Goal: Task Accomplishment & Management: Use online tool/utility

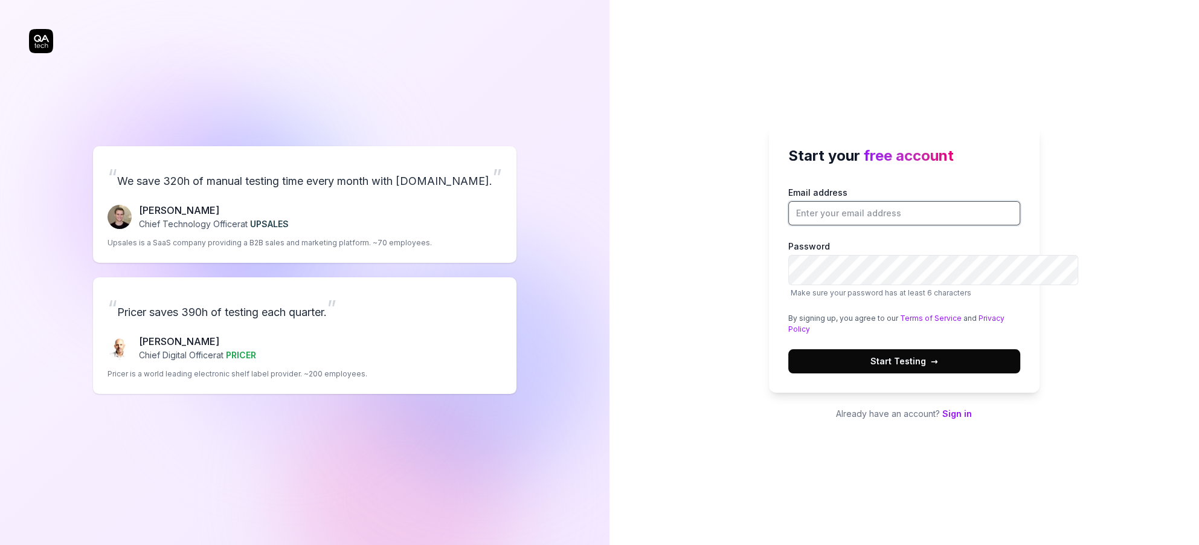
click at [823, 202] on input "Email address" at bounding box center [904, 213] width 232 height 24
type input "[EMAIL_ADDRESS]"
click at [908, 367] on span "Start Testing →" at bounding box center [904, 361] width 68 height 13
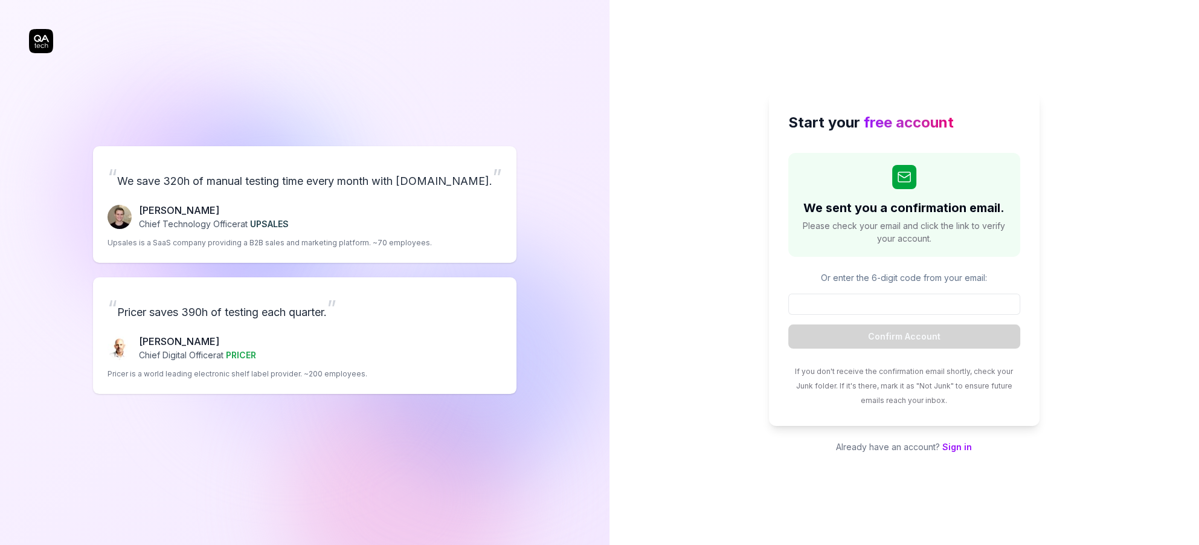
click at [904, 308] on input at bounding box center [904, 304] width 232 height 21
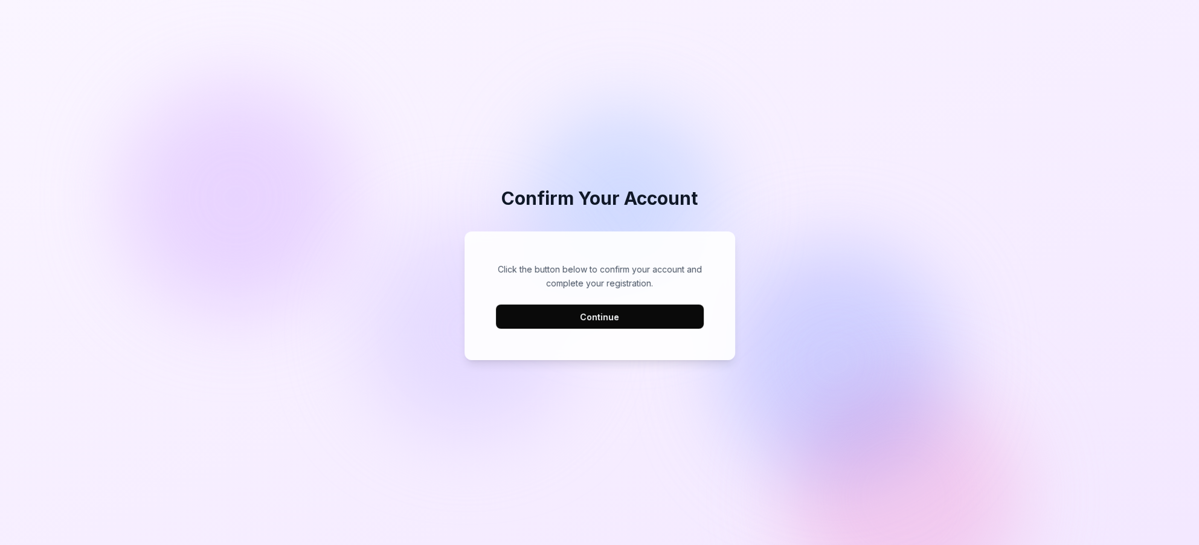
click at [607, 329] on button "Continue" at bounding box center [600, 316] width 208 height 24
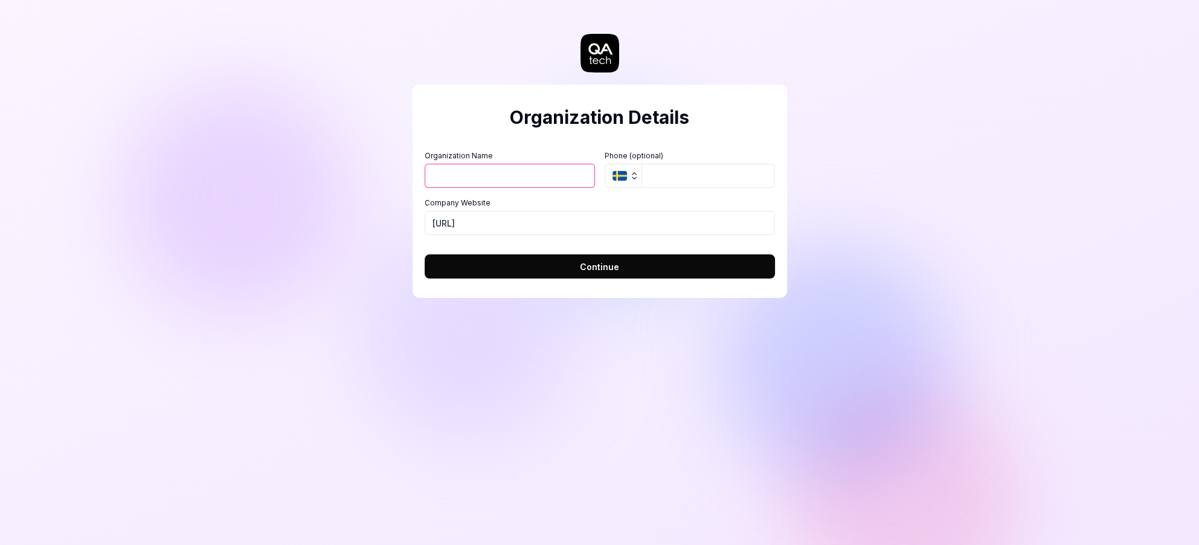
click at [526, 188] on input "Organization Name" at bounding box center [510, 176] width 170 height 24
type input "pokee"
click at [632, 188] on button "SE" at bounding box center [623, 176] width 37 height 24
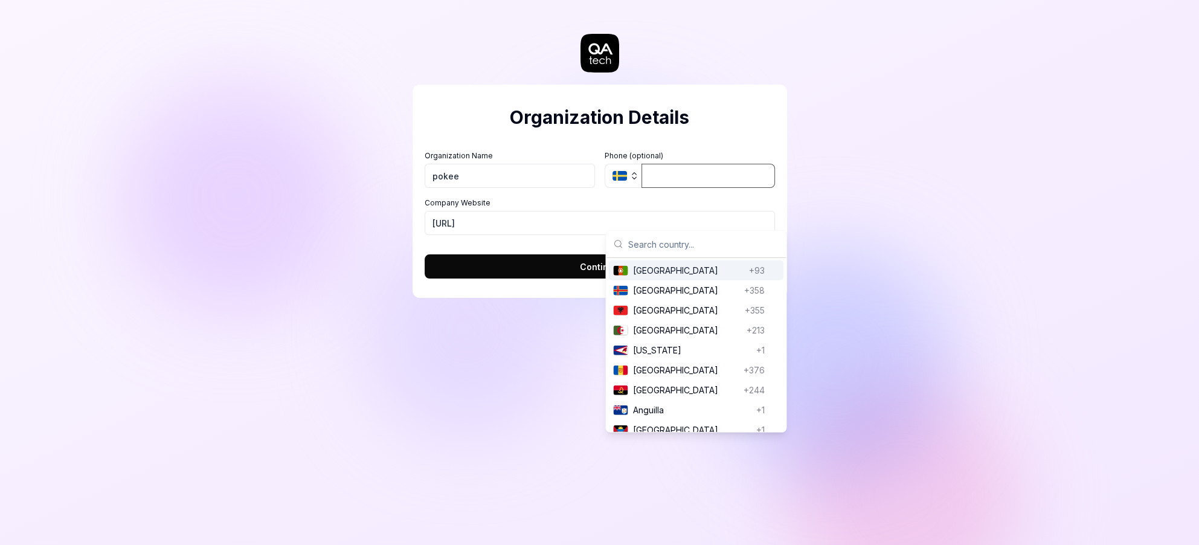
click at [680, 188] on input "tel" at bounding box center [708, 176] width 133 height 24
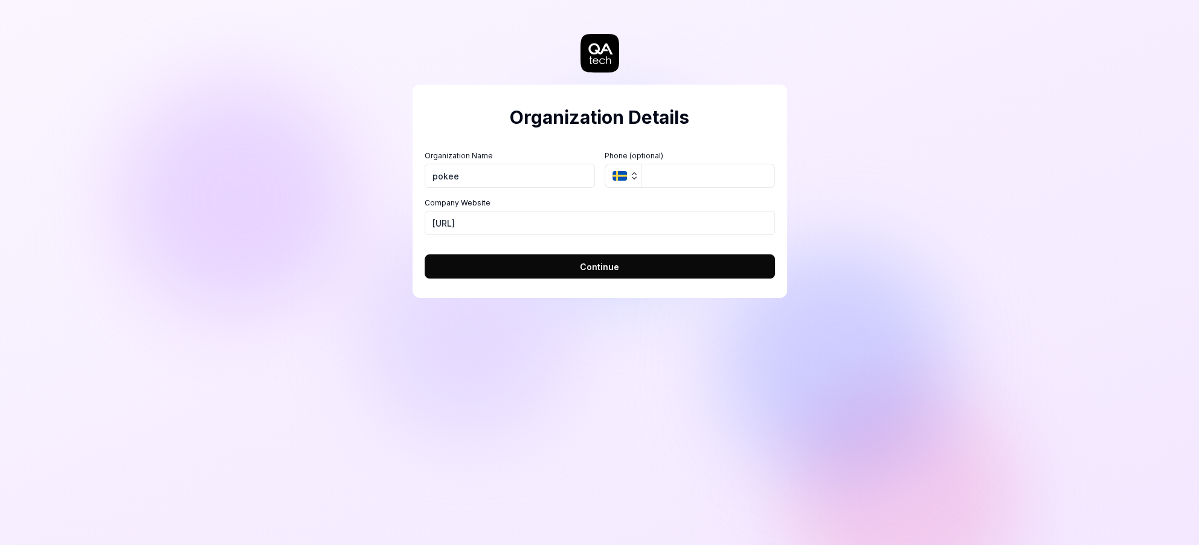
click at [564, 278] on button "Continue" at bounding box center [600, 266] width 350 height 24
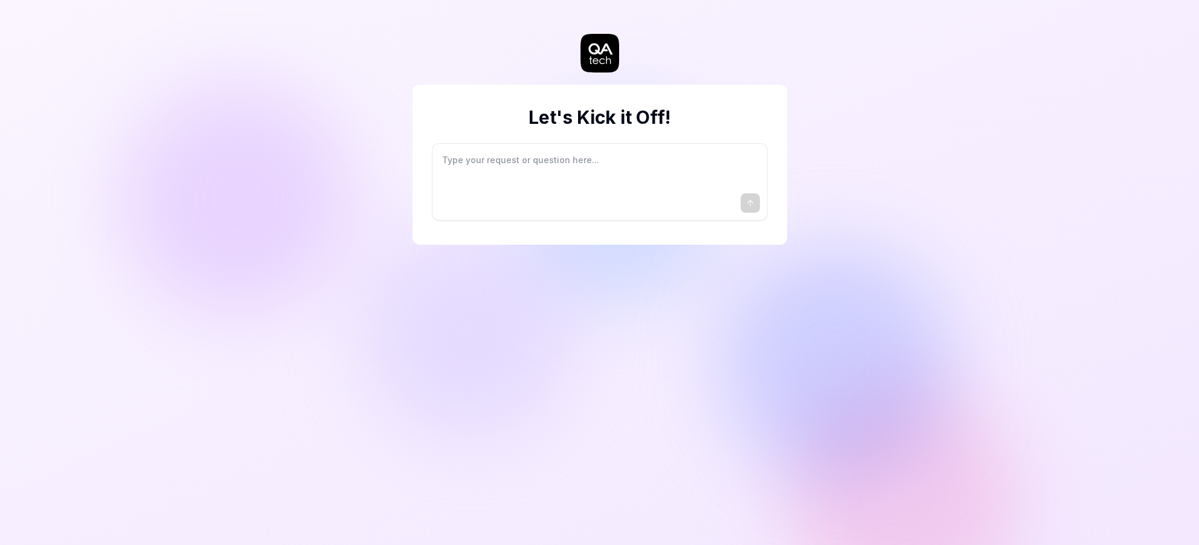
type textarea "*"
type textarea "I"
type textarea "*"
type textarea "I"
type textarea "*"
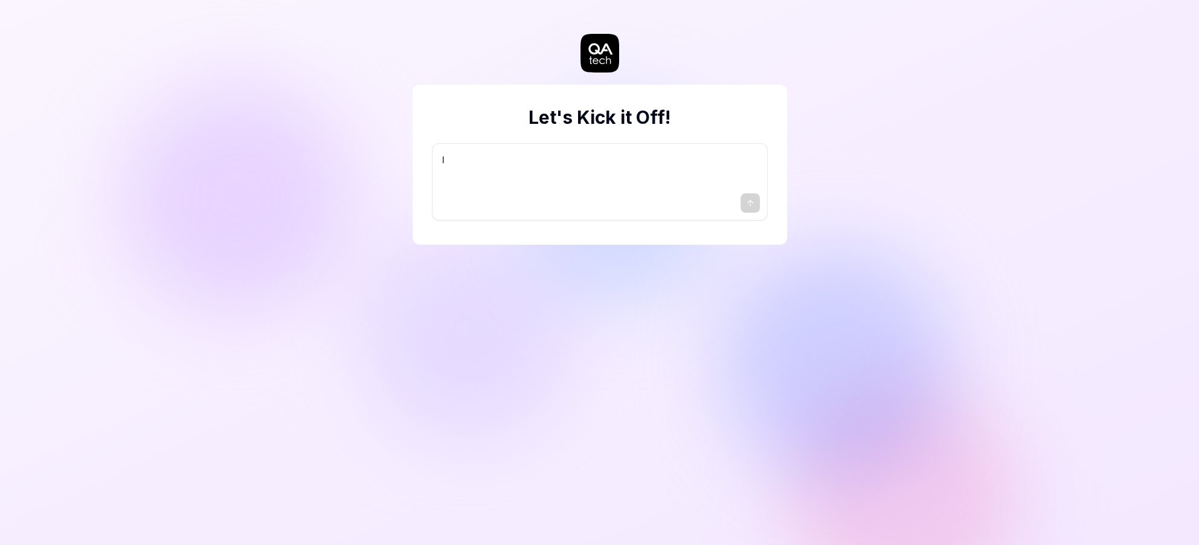
type textarea "I w"
type textarea "*"
type textarea "I wa"
type textarea "*"
type textarea "I wan"
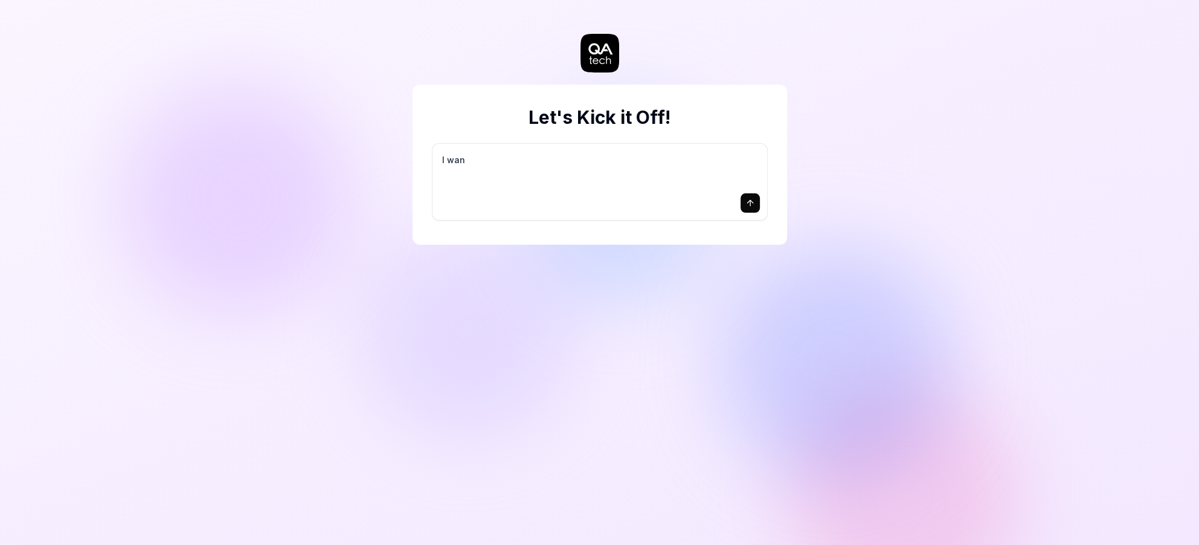
type textarea "*"
type textarea "I want"
type textarea "*"
type textarea "I want"
type textarea "*"
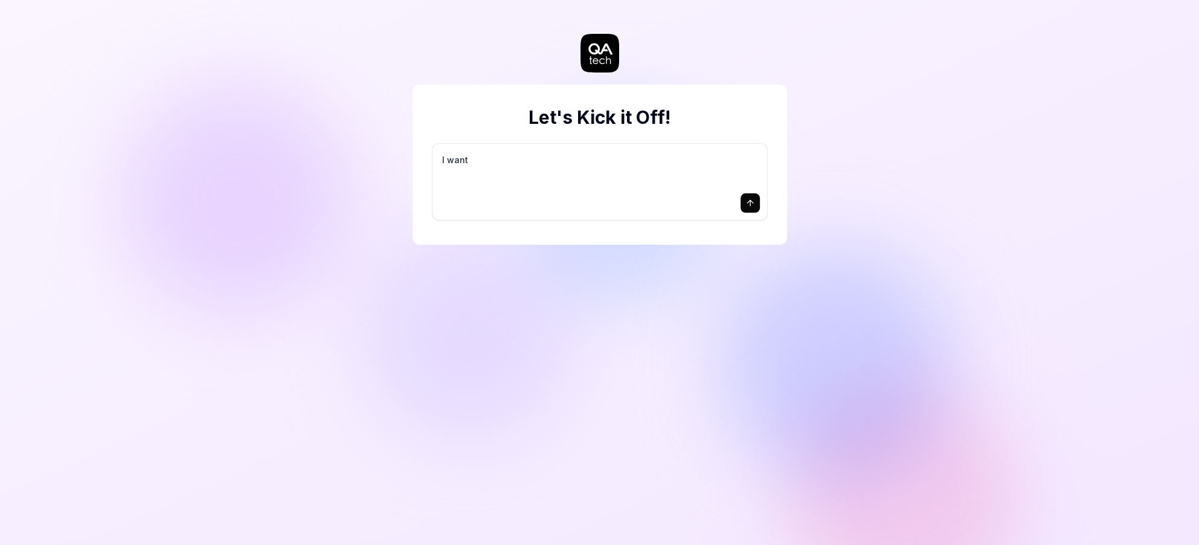
type textarea "I want a"
type textarea "*"
type textarea "I want a"
type textarea "*"
type textarea "I want a g"
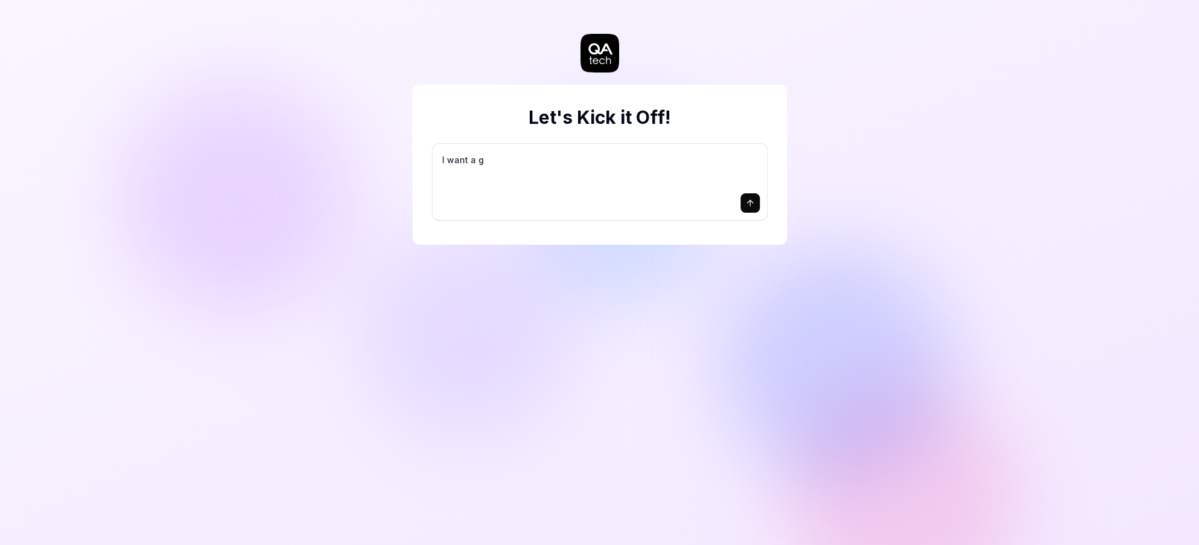
type textarea "*"
type textarea "I want a go"
type textarea "*"
type textarea "I want a goo"
type textarea "*"
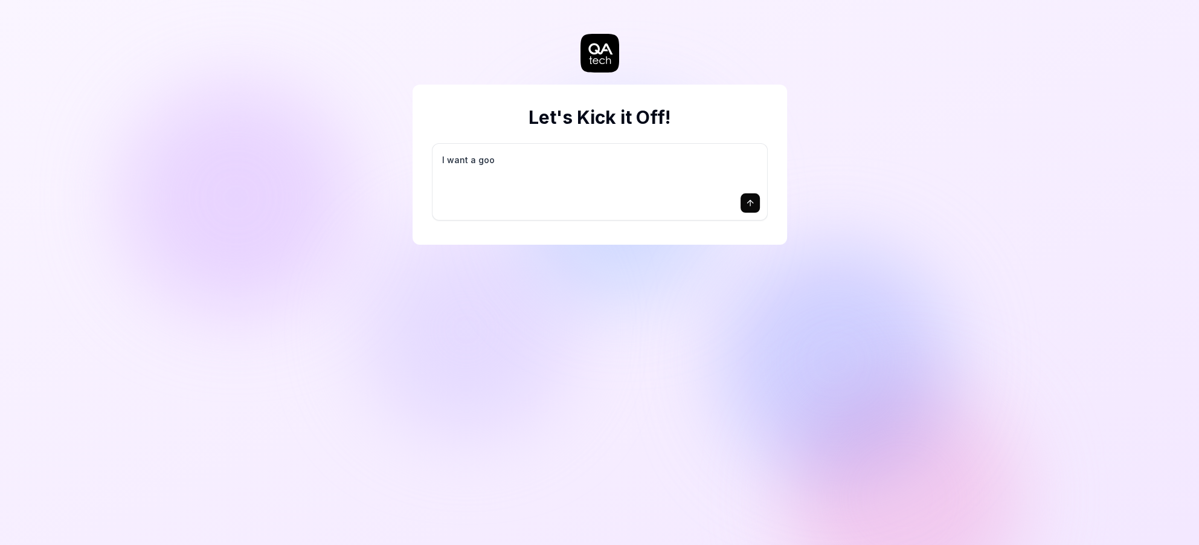
type textarea "I want a good"
type textarea "*"
type textarea "I want a good"
type textarea "*"
type textarea "I want a good t"
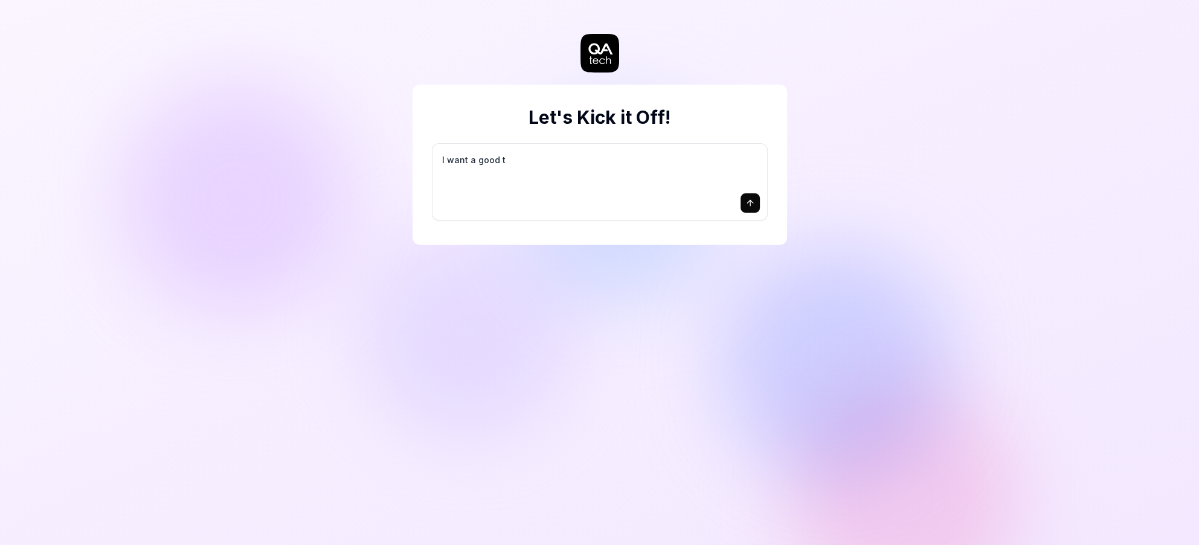
type textarea "*"
type textarea "I want a good te"
type textarea "*"
type textarea "I want a good tes"
type textarea "*"
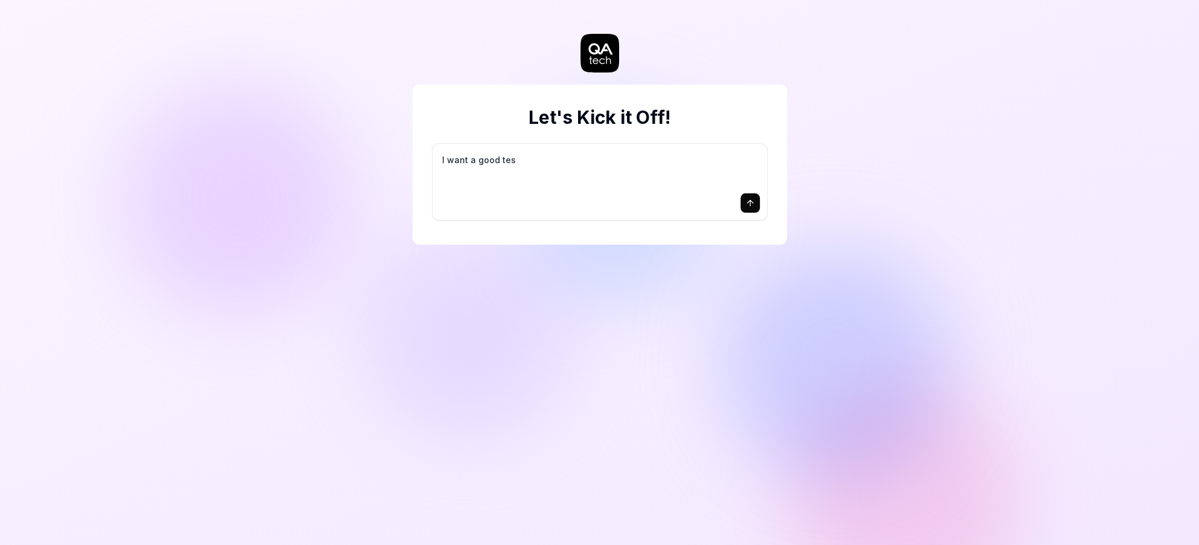
type textarea "I want a good test"
type textarea "*"
type textarea "I want a good test"
type textarea "*"
type textarea "I want a good test s"
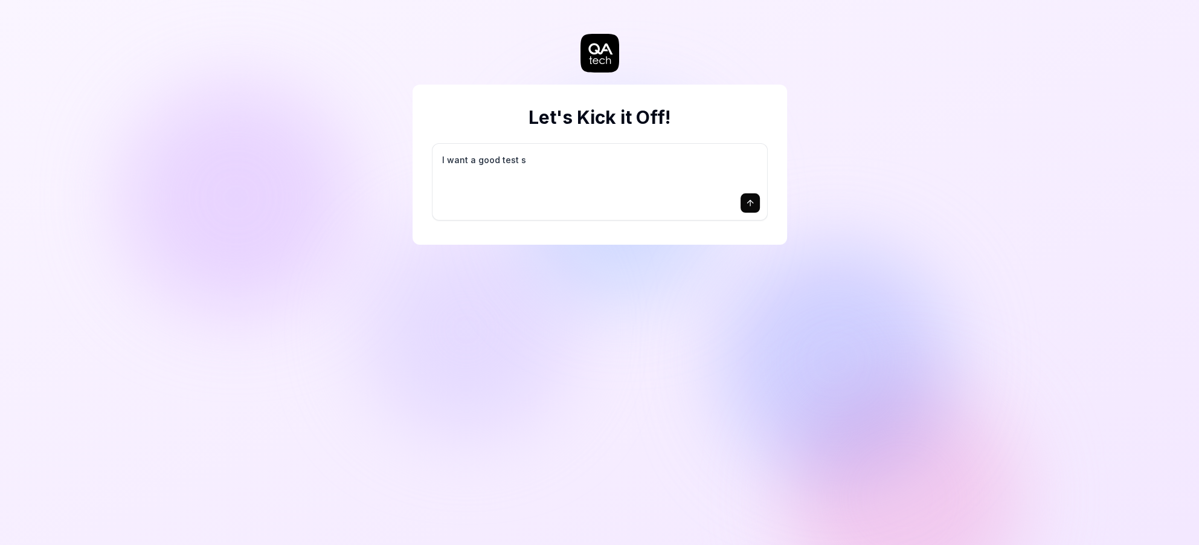
type textarea "*"
type textarea "I want a good test se"
type textarea "*"
type textarea "I want a good test set"
type textarea "*"
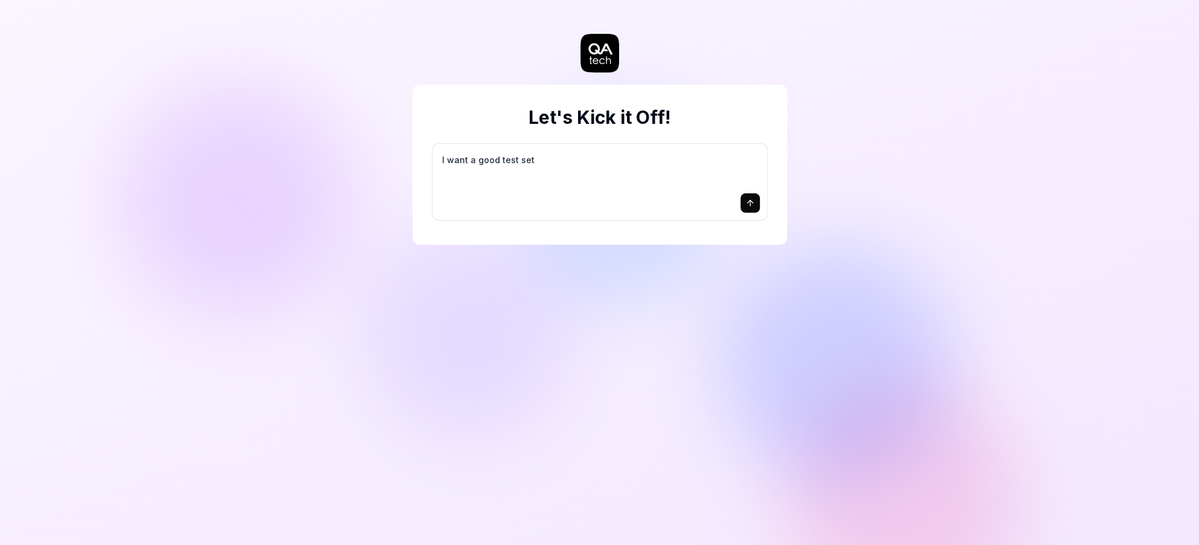
type textarea "I want a good test setu"
type textarea "*"
type textarea "I want a good test setup"
type textarea "*"
type textarea "I want a good test setup"
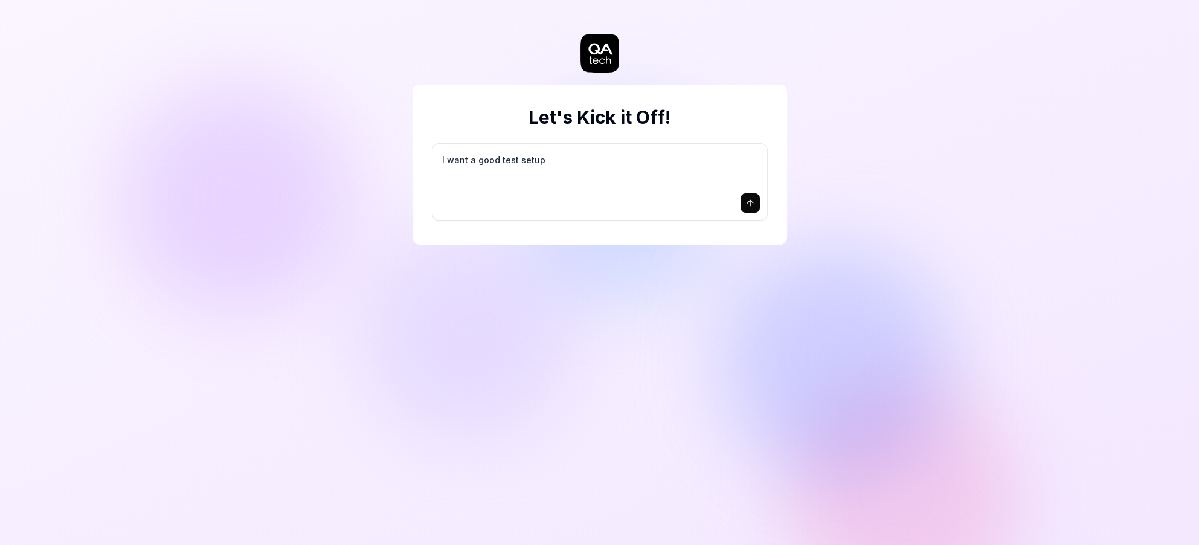
type textarea "*"
type textarea "I want a good test setup f"
type textarea "*"
type textarea "I want a good test setup fo"
type textarea "*"
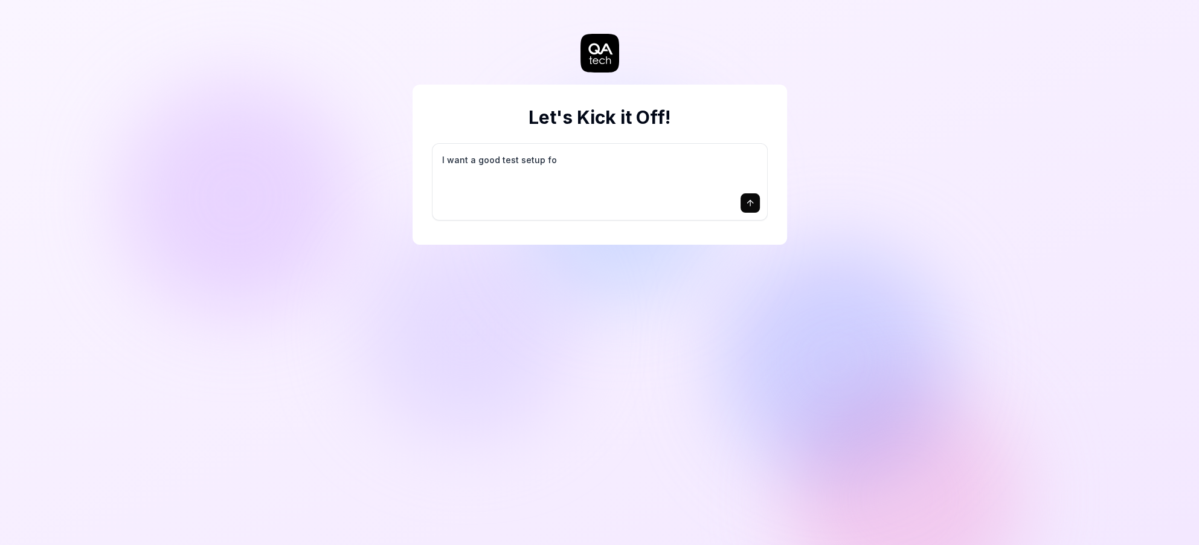
type textarea "I want a good test setup for"
type textarea "*"
type textarea "I want a good test setup for"
type textarea "*"
type textarea "I want a good test setup for m"
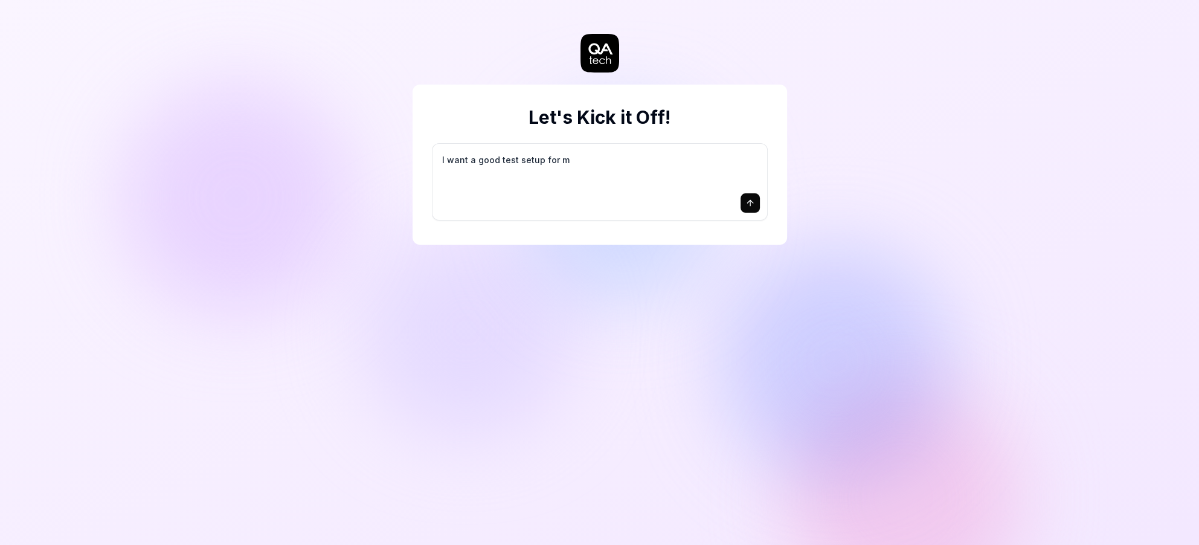
type textarea "*"
type textarea "I want a good test setup for my"
type textarea "*"
type textarea "I want a good test setup for my"
type textarea "*"
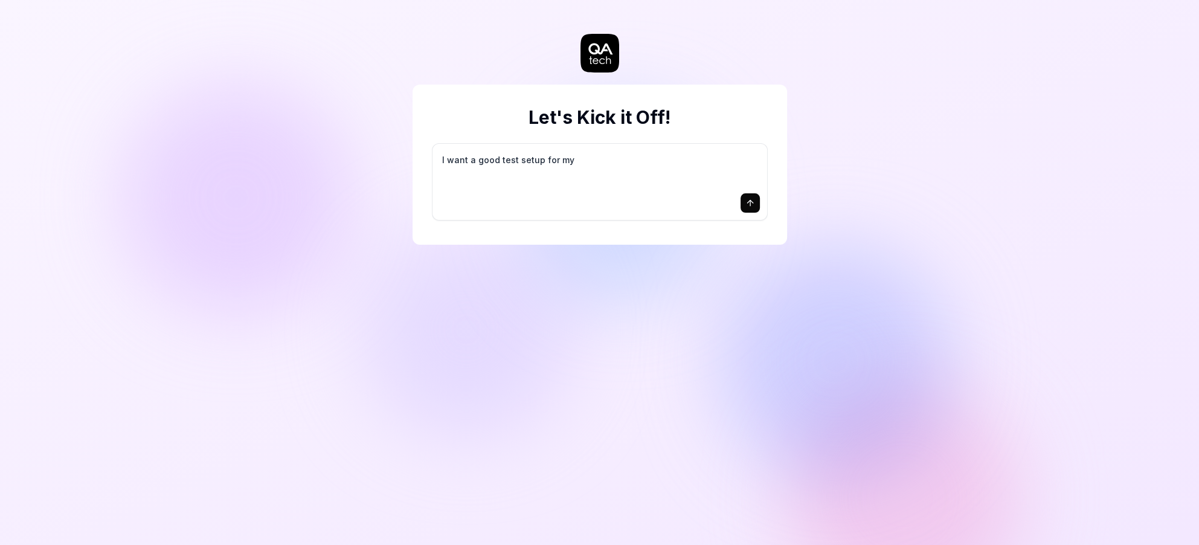
type textarea "I want a good test setup for my s"
type textarea "*"
type textarea "I want a good test setup for my si"
type textarea "*"
type textarea "I want a good test setup for my sit"
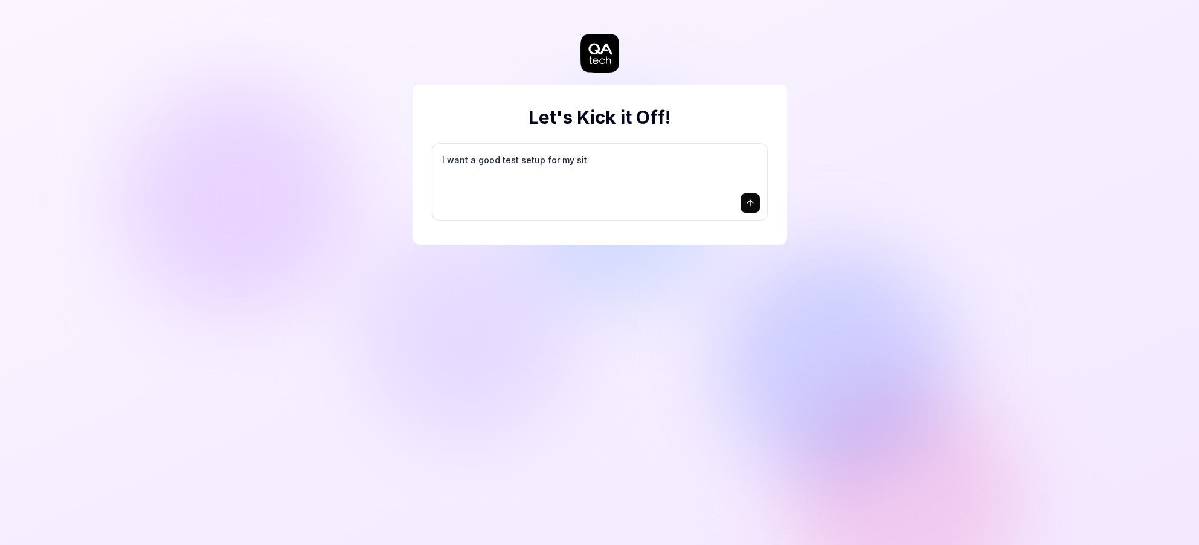
type textarea "*"
type textarea "I want a good test setup for my site"
type textarea "*"
type textarea "I want a good test setup for my site"
type textarea "*"
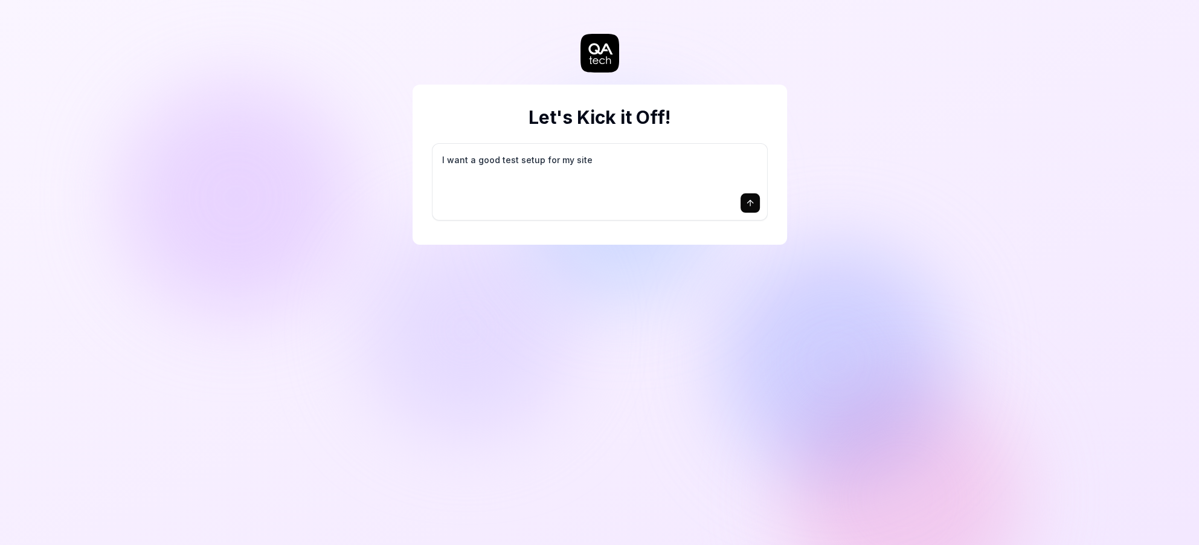
type textarea "I want a good test setup for my site -"
type textarea "*"
type textarea "I want a good test setup for my site -"
type textarea "*"
type textarea "I want a good test setup for my site - h"
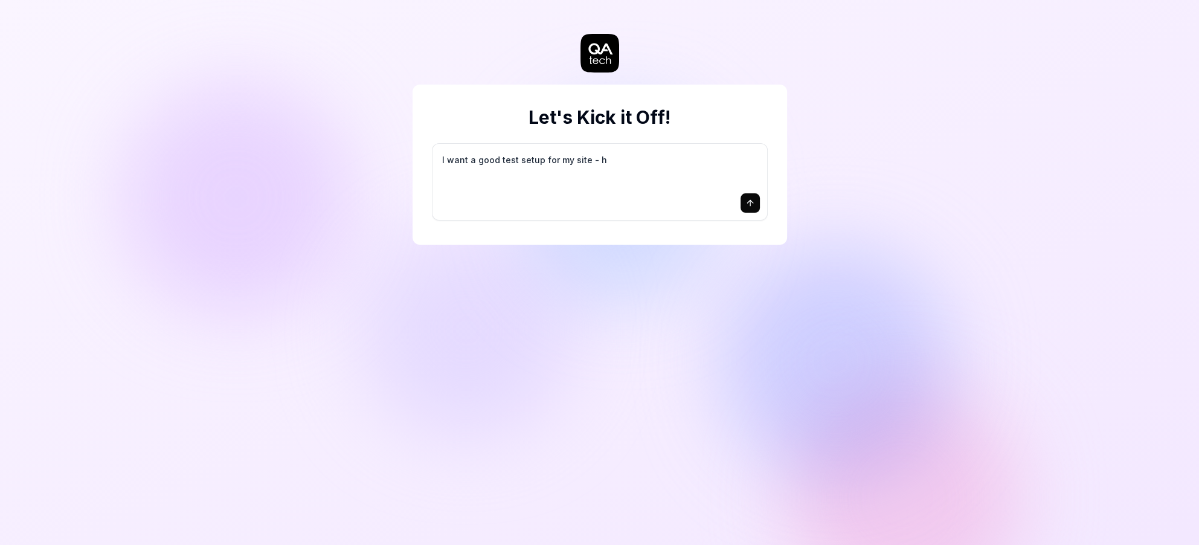
type textarea "*"
type textarea "I want a good test setup for my site - he"
type textarea "*"
type textarea "I want a good test setup for my site - hel"
type textarea "*"
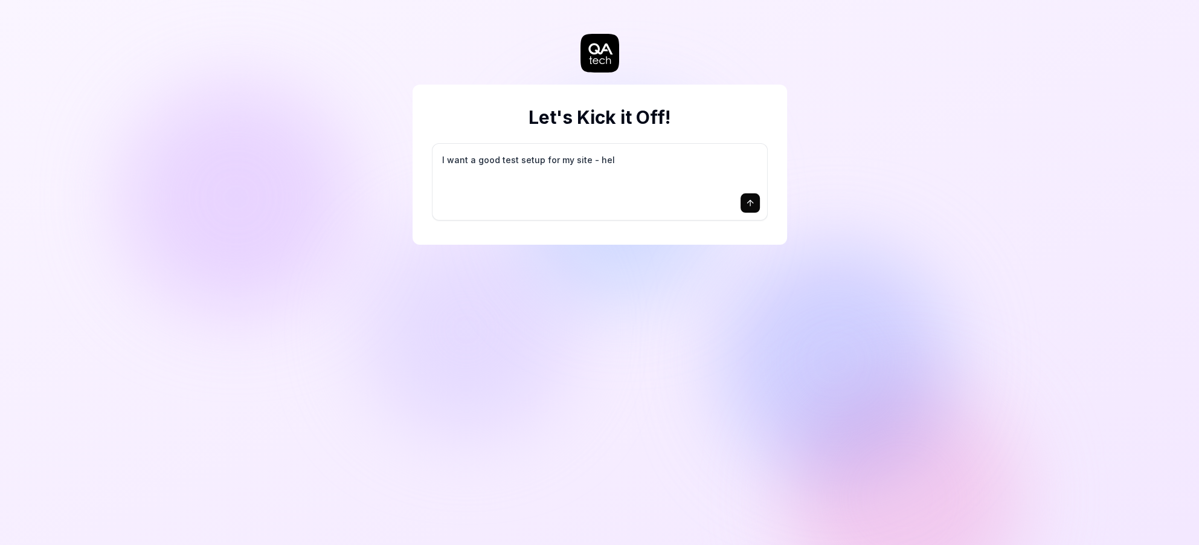
type textarea "I want a good test setup for my site - help"
type textarea "*"
type textarea "I want a good test setup for my site - help"
type textarea "*"
type textarea "I want a good test setup for my site - help m"
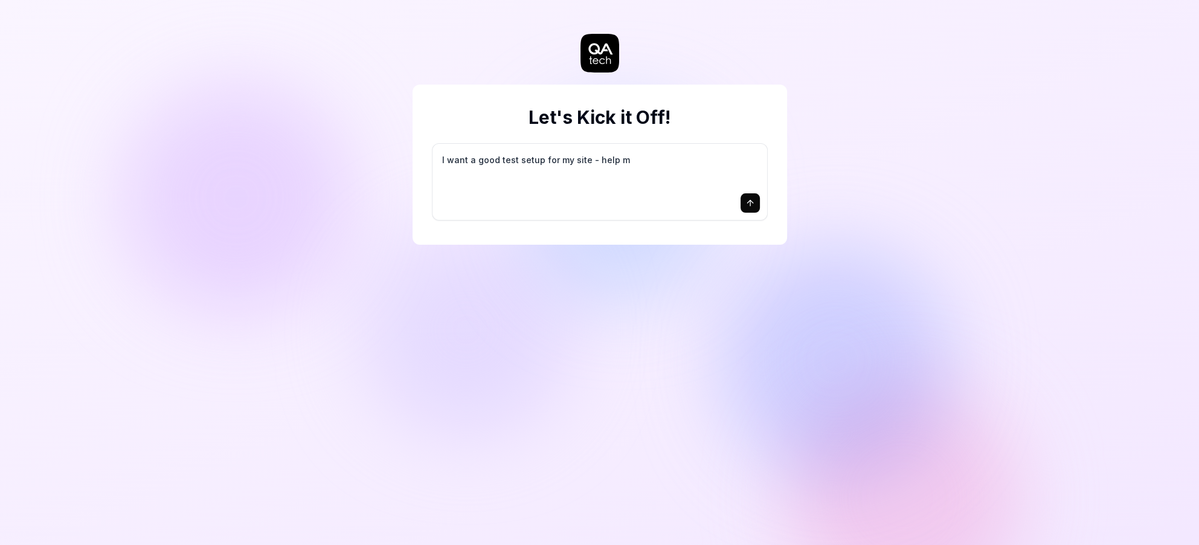
type textarea "*"
type textarea "I want a good test setup for my site - help me"
type textarea "*"
type textarea "I want a good test setup for my site - help me"
type textarea "*"
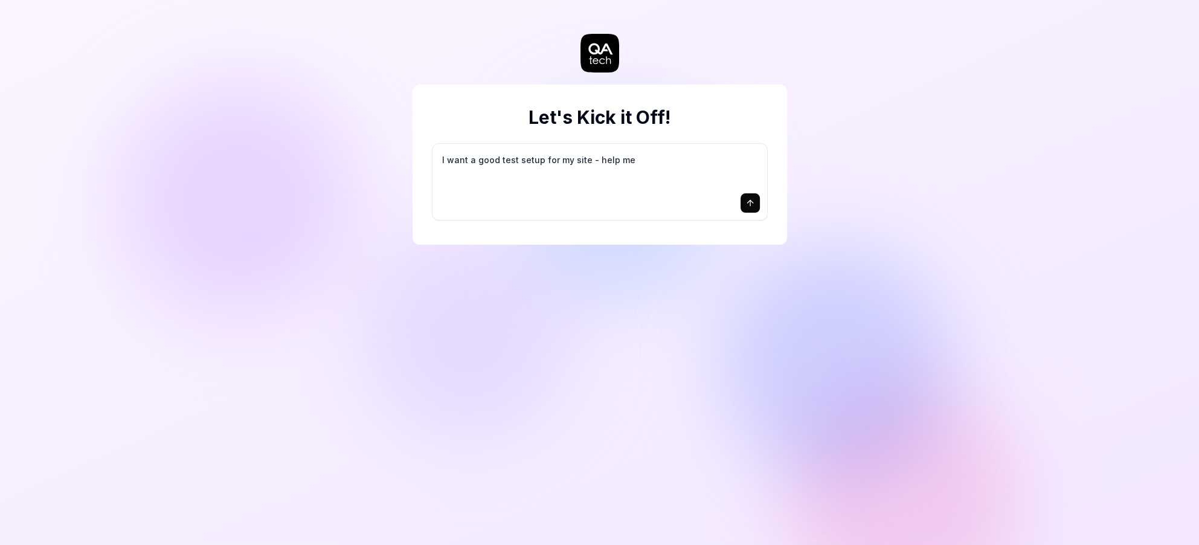
type textarea "I want a good test setup for my site - help me c"
type textarea "*"
type textarea "I want a good test setup for my site - help me cr"
type textarea "*"
type textarea "I want a good test setup for my site - help me cre"
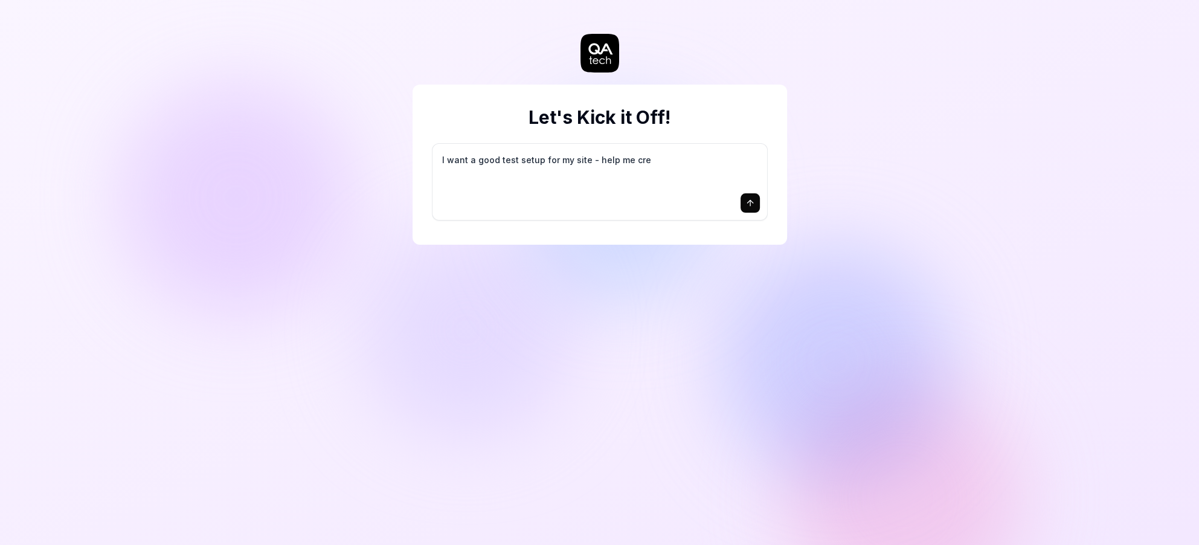
type textarea "*"
type textarea "I want a good test setup for my site - help me crea"
type textarea "*"
type textarea "I want a good test setup for my site - help me creat"
type textarea "*"
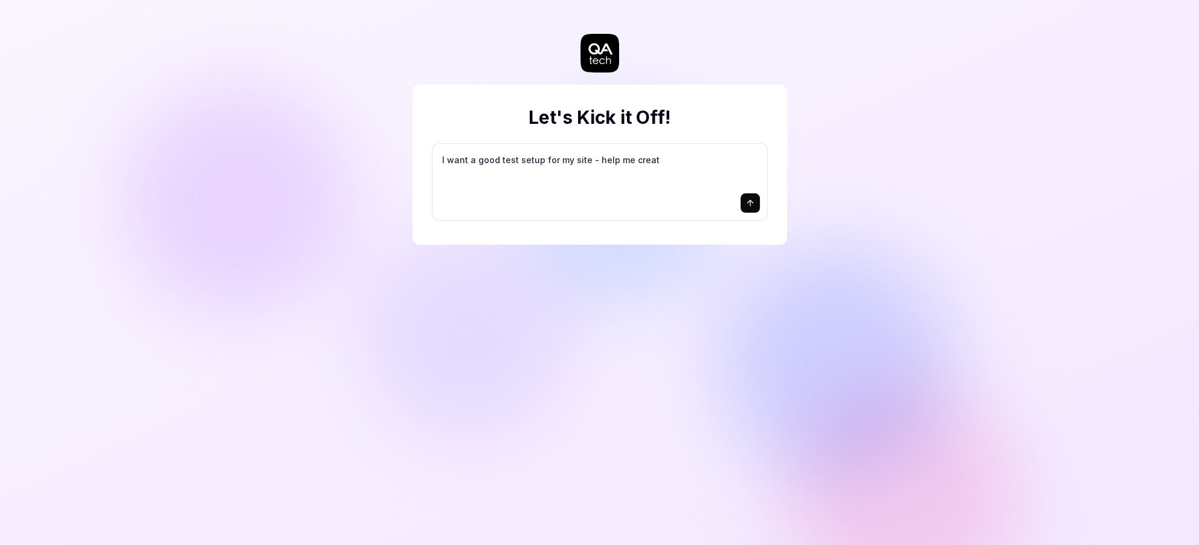
type textarea "I want a good test setup for my site - help me create"
type textarea "*"
type textarea "I want a good test setup for my site - help me create"
type textarea "*"
type textarea "I want a good test setup for my site - help me create t"
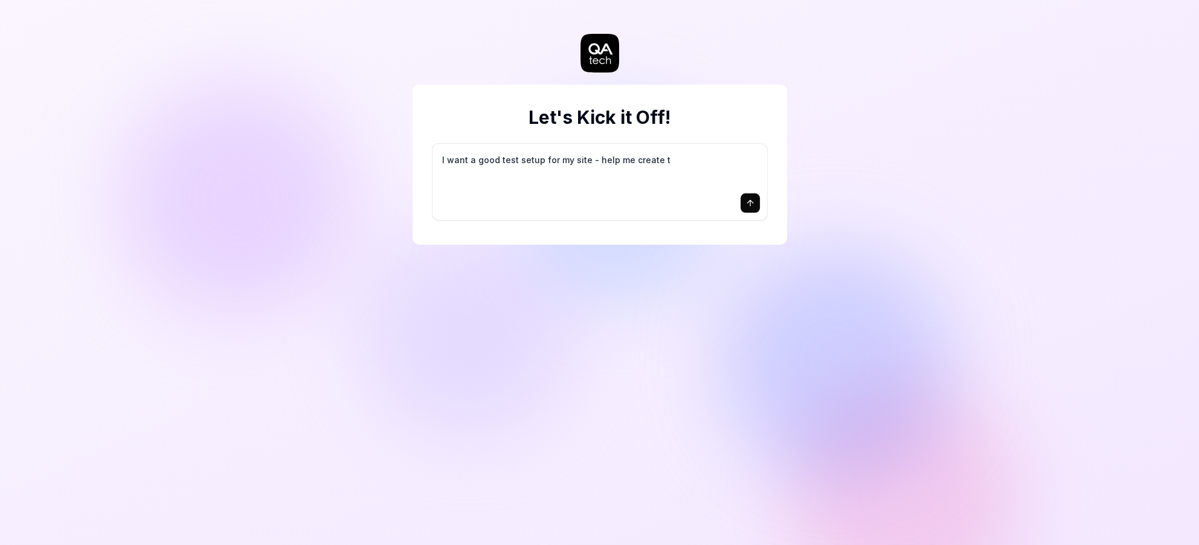
type textarea "*"
type textarea "I want a good test setup for my site - help me create th"
type textarea "*"
type textarea "I want a good test setup for my site - help me create the"
type textarea "*"
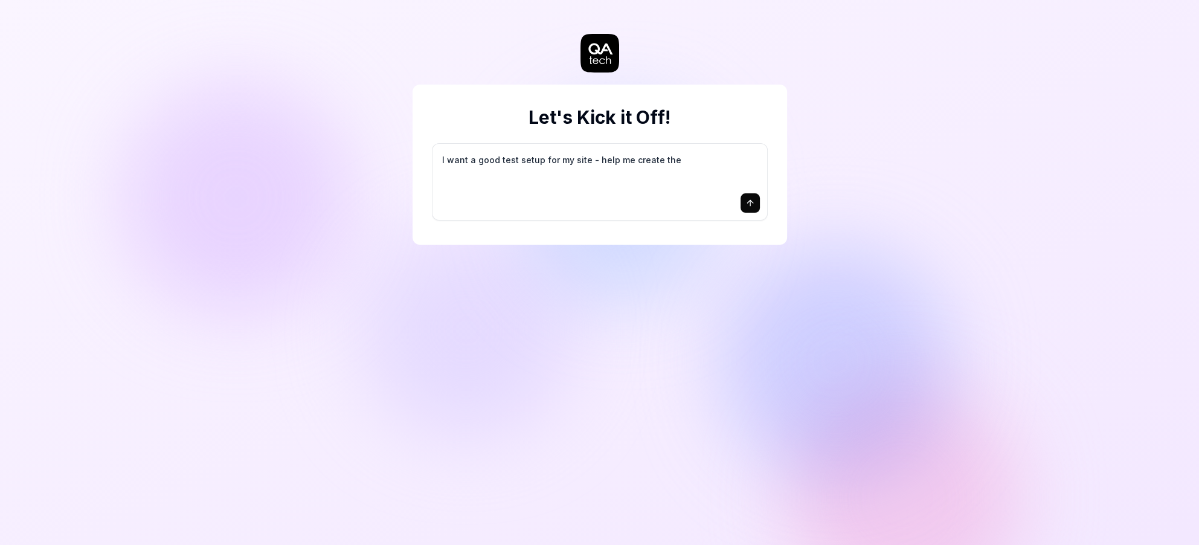
type textarea "I want a good test setup for my site - help me create the"
type textarea "*"
type textarea "I want a good test setup for my site - help me create the f"
type textarea "*"
type textarea "I want a good test setup for my site - help me create the fi"
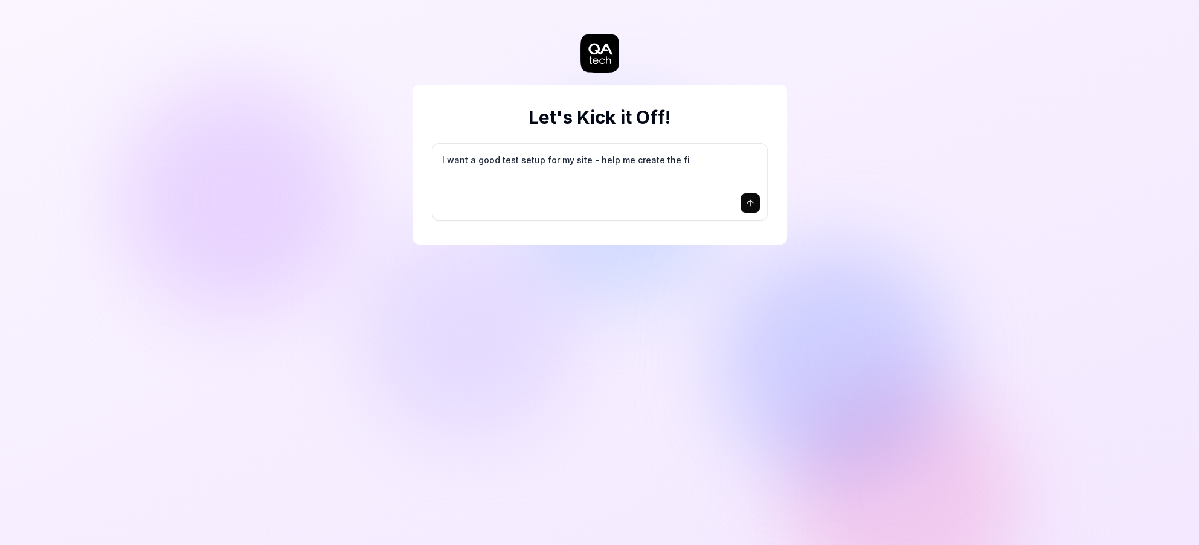
type textarea "*"
type textarea "I want a good test setup for my site - help me create the fir"
type textarea "*"
type textarea "I want a good test setup for my site - help me create the firs"
type textarea "*"
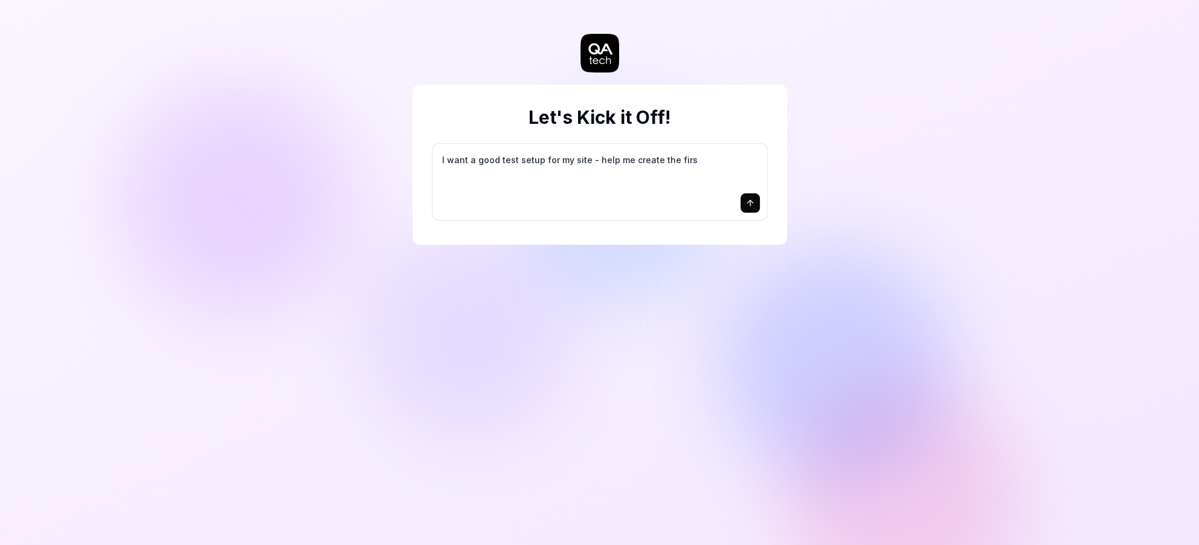
type textarea "I want a good test setup for my site - help me create the first"
type textarea "*"
type textarea "I want a good test setup for my site - help me create the first"
type textarea "*"
type textarea "I want a good test setup for my site - help me create the first 3"
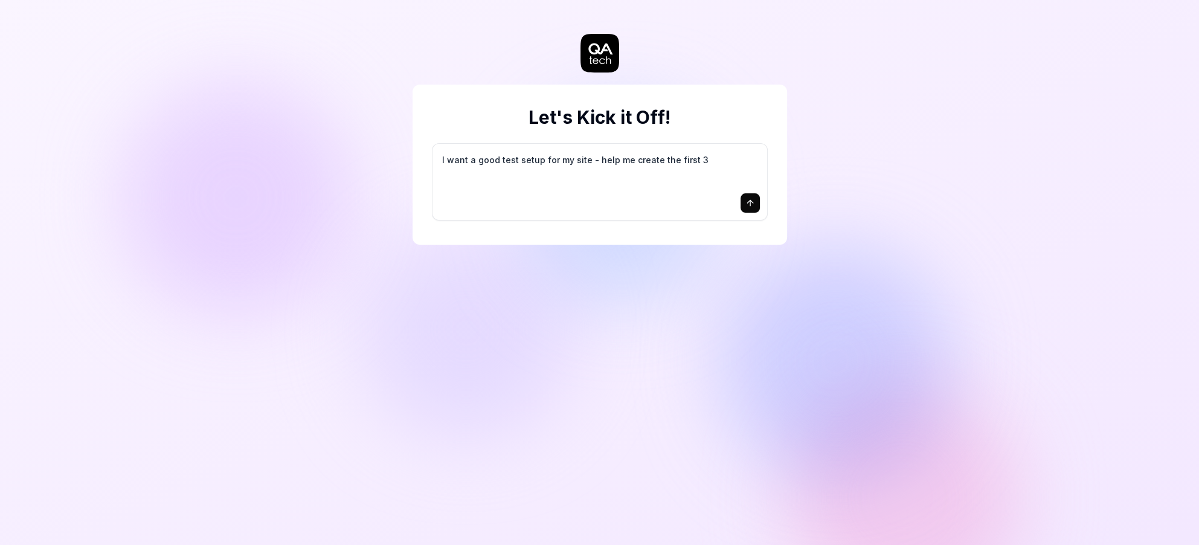
type textarea "*"
type textarea "I want a good test setup for my site - help me create the first 3-"
type textarea "*"
type textarea "I want a good test setup for my site - help me create the first 3-5"
type textarea "*"
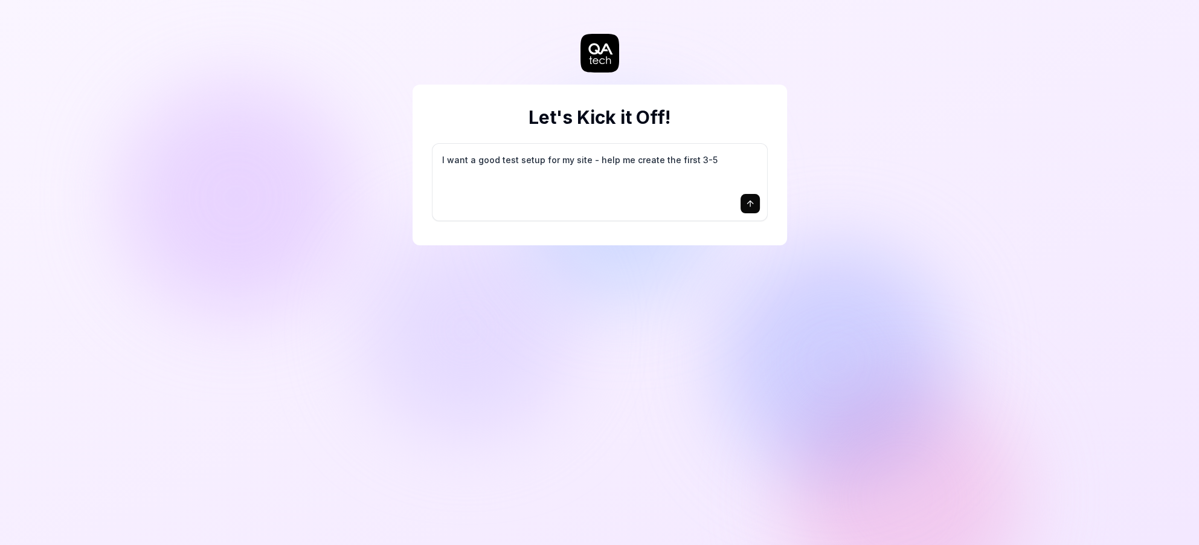
type textarea "I want a good test setup for my site - help me create the first 3-5"
type textarea "*"
type textarea "I want a good test setup for my site - help me create the first 3-5 t"
type textarea "*"
type textarea "I want a good test setup for my site - help me create the first 3-5 te"
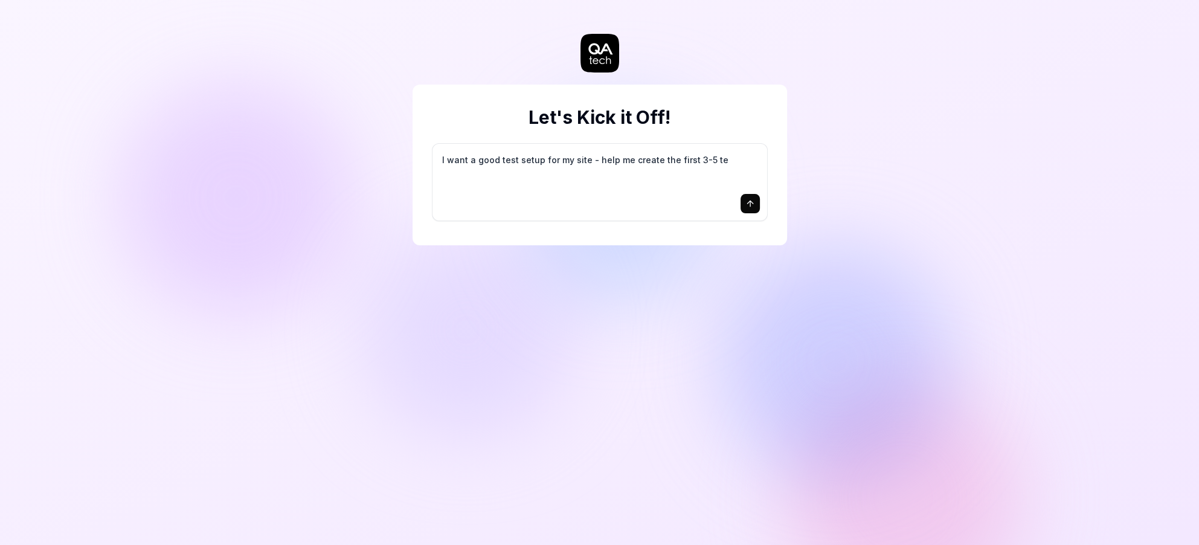
type textarea "*"
type textarea "I want a good test setup for my site - help me create the first 3-5 tes"
type textarea "*"
type textarea "I want a good test setup for my site - help me create the first 3-5 test"
type textarea "*"
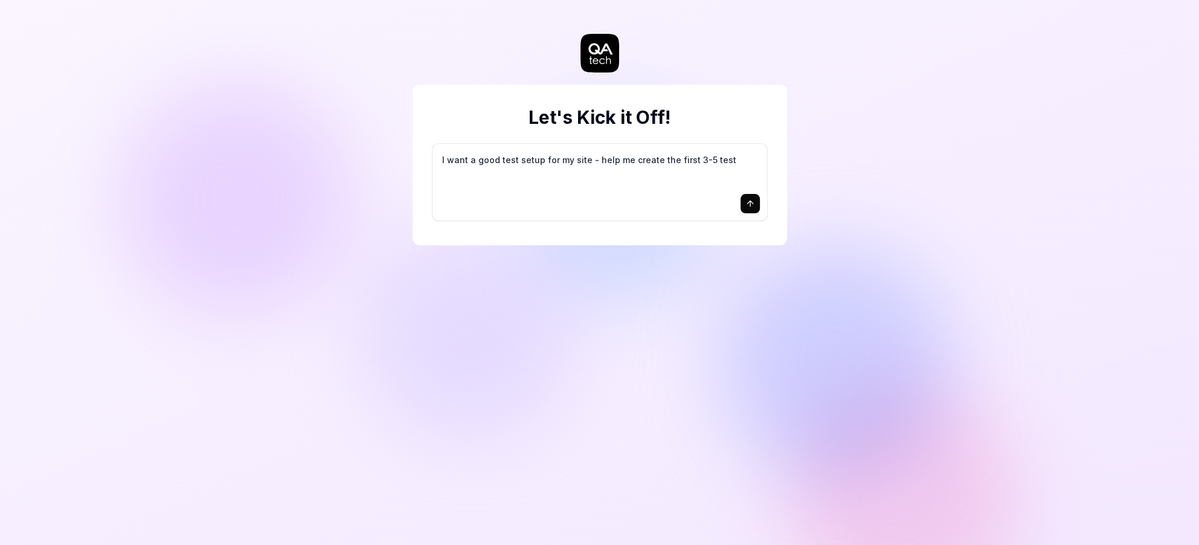
type textarea "I want a good test setup for my site - help me create the first 3-5 test"
type textarea "*"
type textarea "I want a good test setup for my site - help me create the first 3-5 test c"
type textarea "*"
type textarea "I want a good test setup for my site - help me create the first 3-5 test ca"
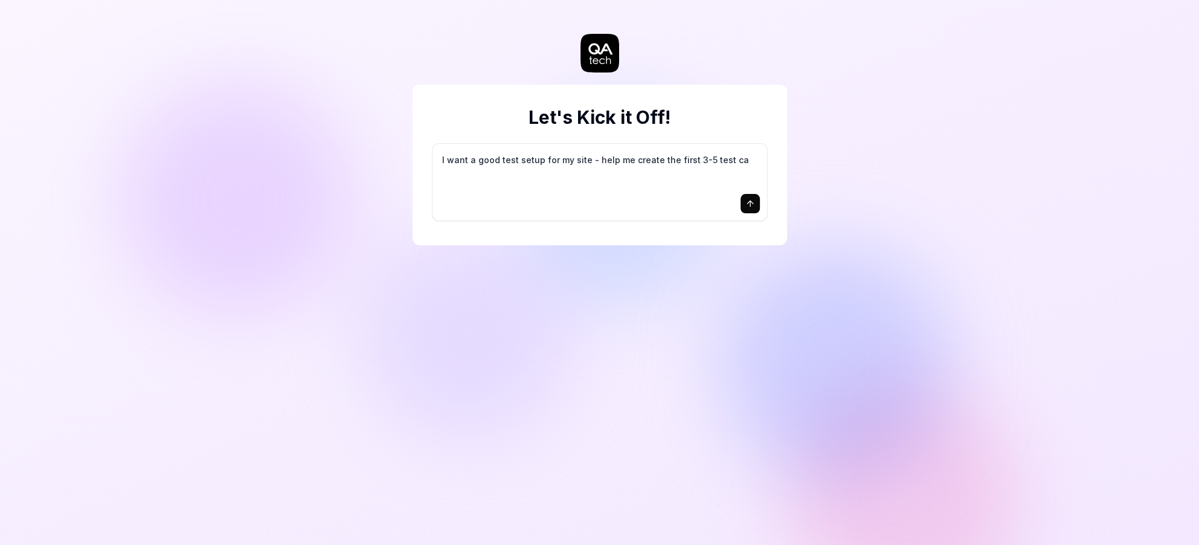
type textarea "*"
type textarea "I want a good test setup for my site - help me create the first 3-5 test cas"
type textarea "*"
type textarea "I want a good test setup for my site - help me create the first 3-5 test case"
type textarea "*"
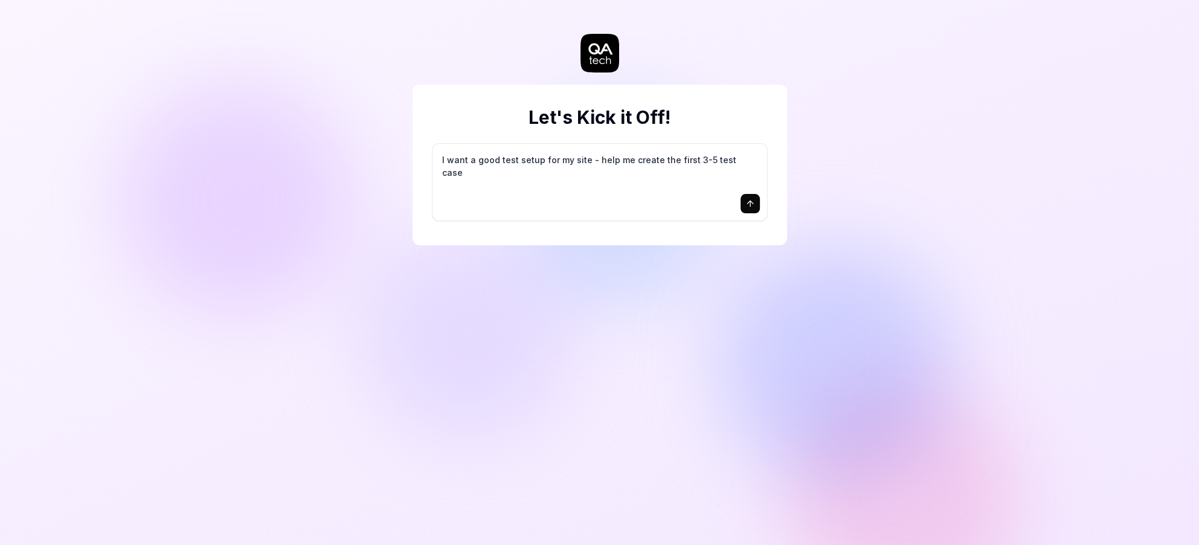
type textarea "I want a good test setup for my site - help me create the first 3-5 test cases"
drag, startPoint x: 685, startPoint y: 191, endPoint x: 578, endPoint y: 191, distance: 106.9
click at [578, 189] on textarea "I want a good test setup for my site - help me create the first 3-5 test cases" at bounding box center [600, 170] width 320 height 38
click at [750, 206] on icon "submit" at bounding box center [750, 203] width 0 height 5
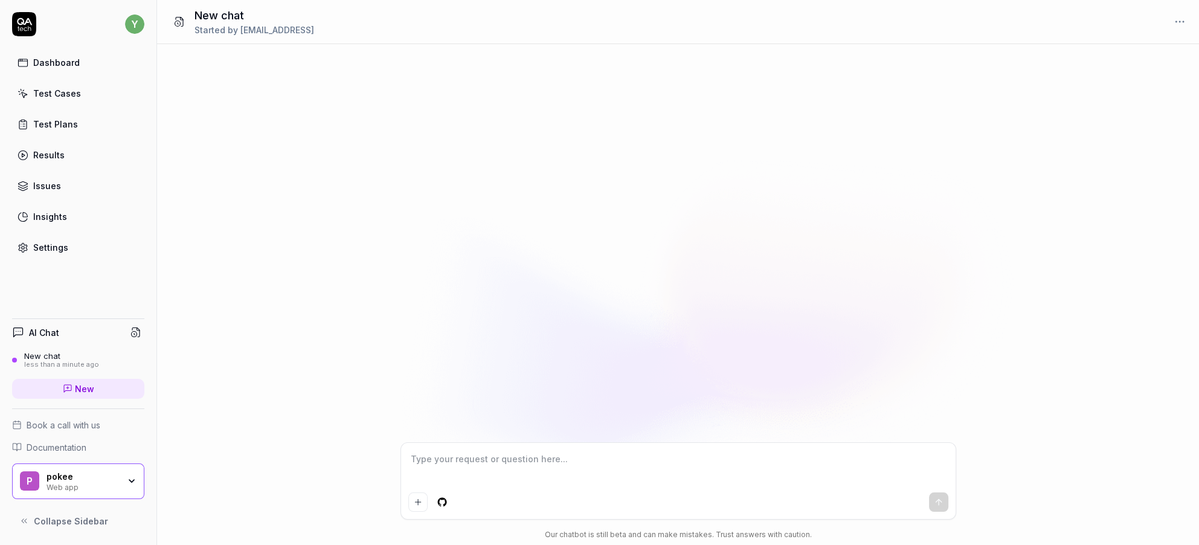
click at [527, 450] on textarea at bounding box center [678, 468] width 540 height 37
click at [89, 136] on link "Test Plans" at bounding box center [78, 124] width 132 height 24
type textarea "*"
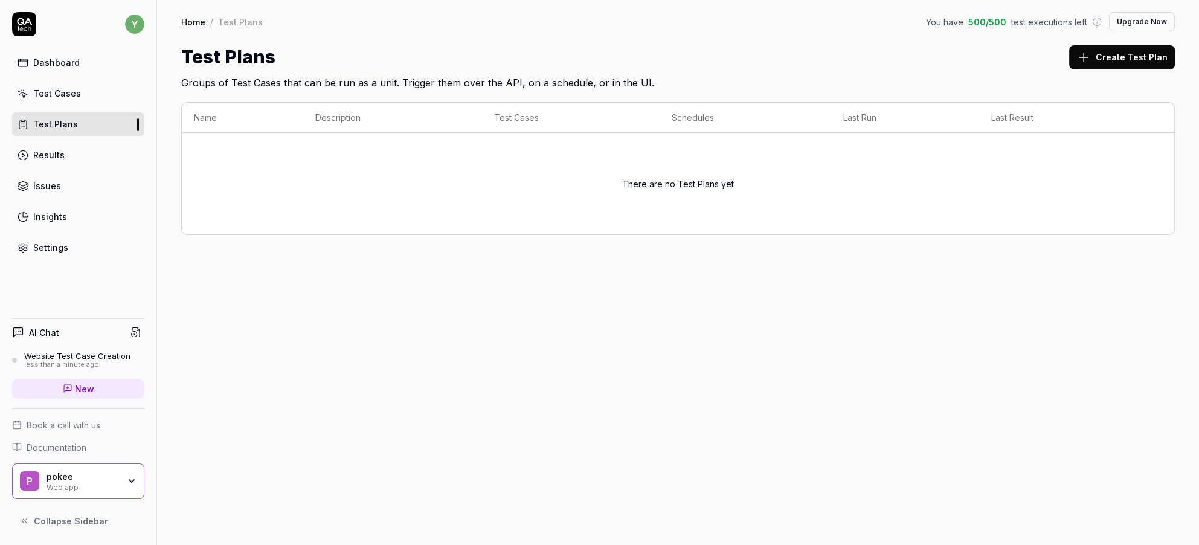
click at [81, 100] on div "Test Cases" at bounding box center [57, 93] width 48 height 13
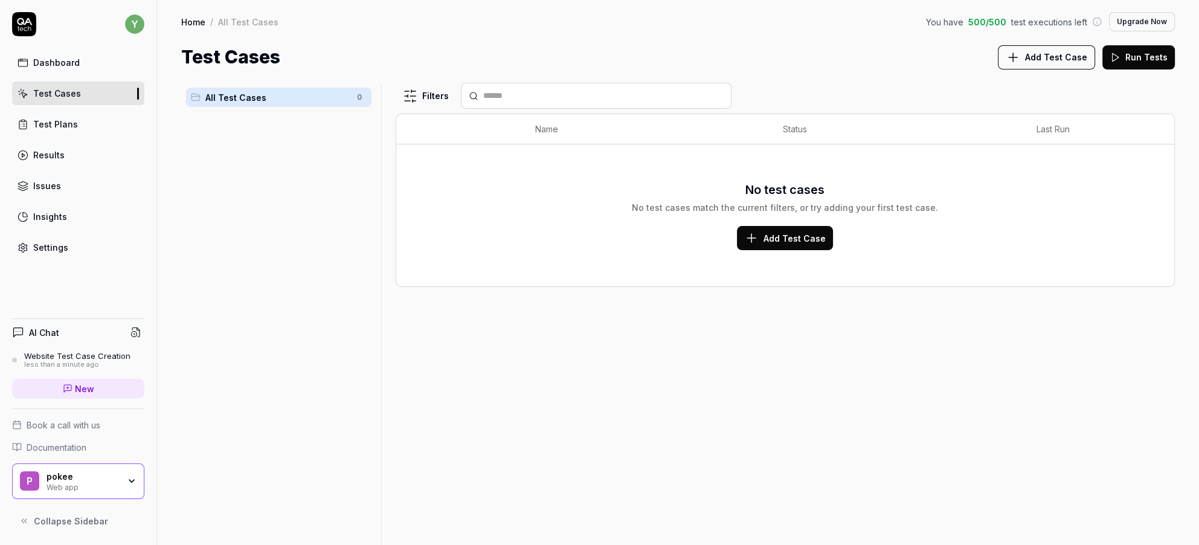
click at [791, 245] on span "Add Test Case" at bounding box center [795, 238] width 62 height 13
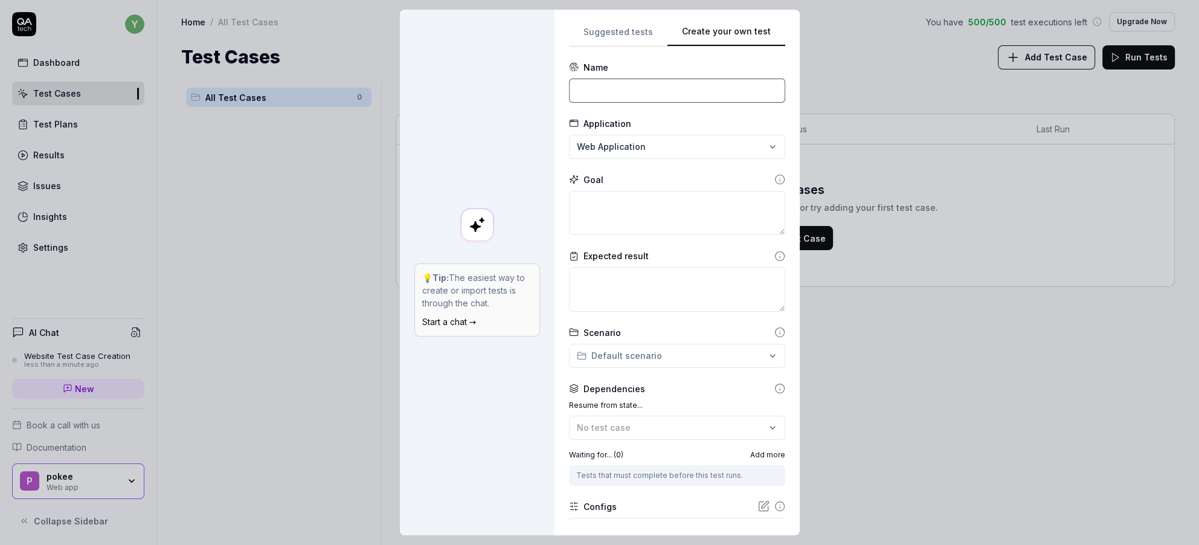
click at [621, 103] on input at bounding box center [677, 91] width 216 height 24
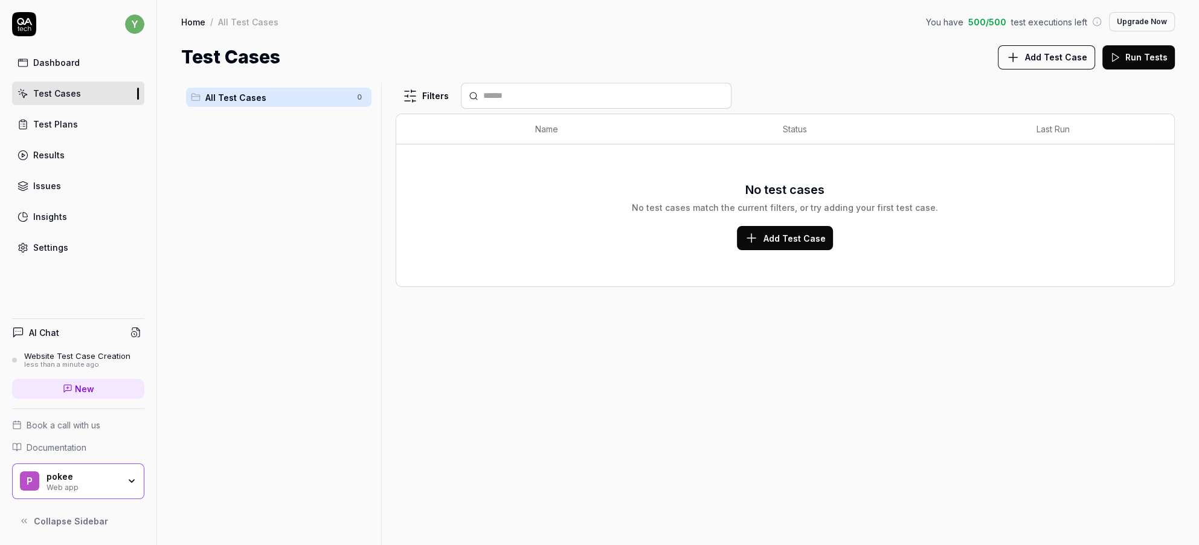
click at [80, 337] on div "AI Chat" at bounding box center [78, 333] width 132 height 18
click at [82, 395] on span "New" at bounding box center [84, 388] width 19 height 13
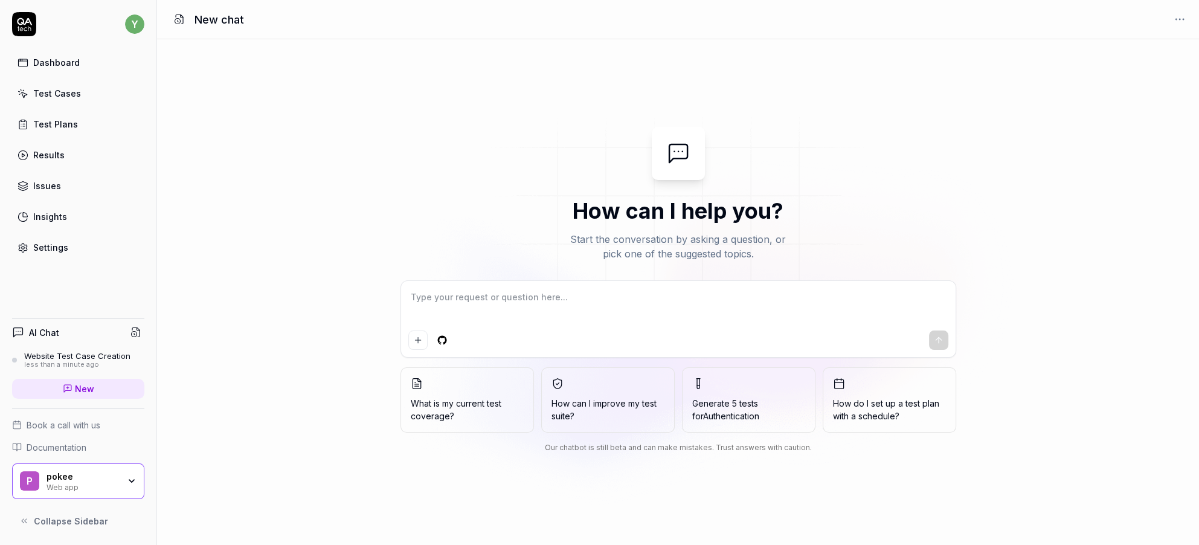
click at [652, 329] on div at bounding box center [678, 319] width 555 height 76
type textarea "*"
type textarea "h"
type textarea "*"
type textarea "he"
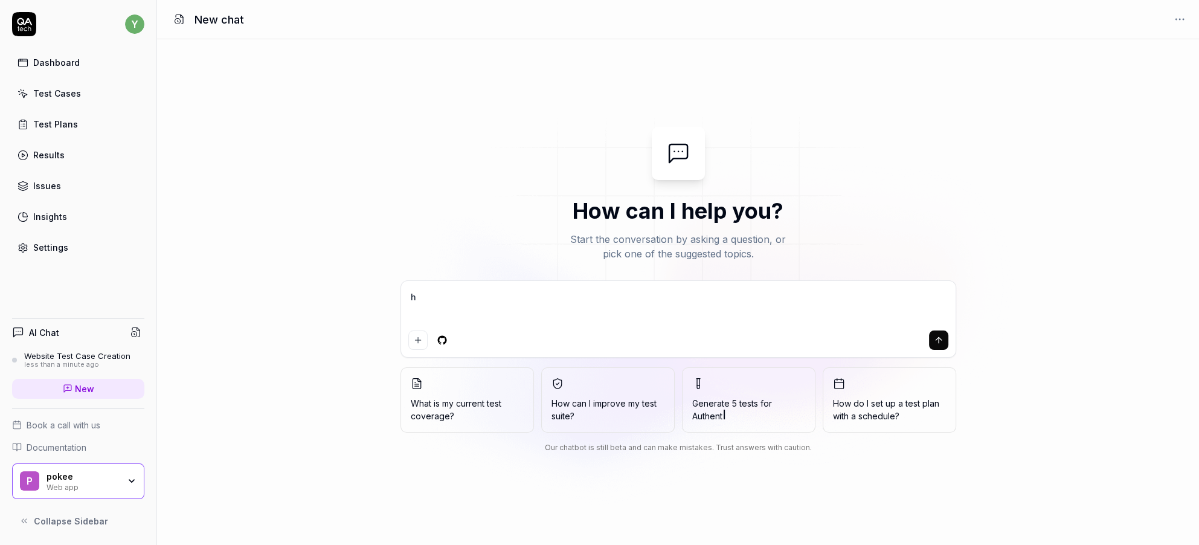
type textarea "*"
type textarea "hel"
type textarea "*"
type textarea "help"
type textarea "*"
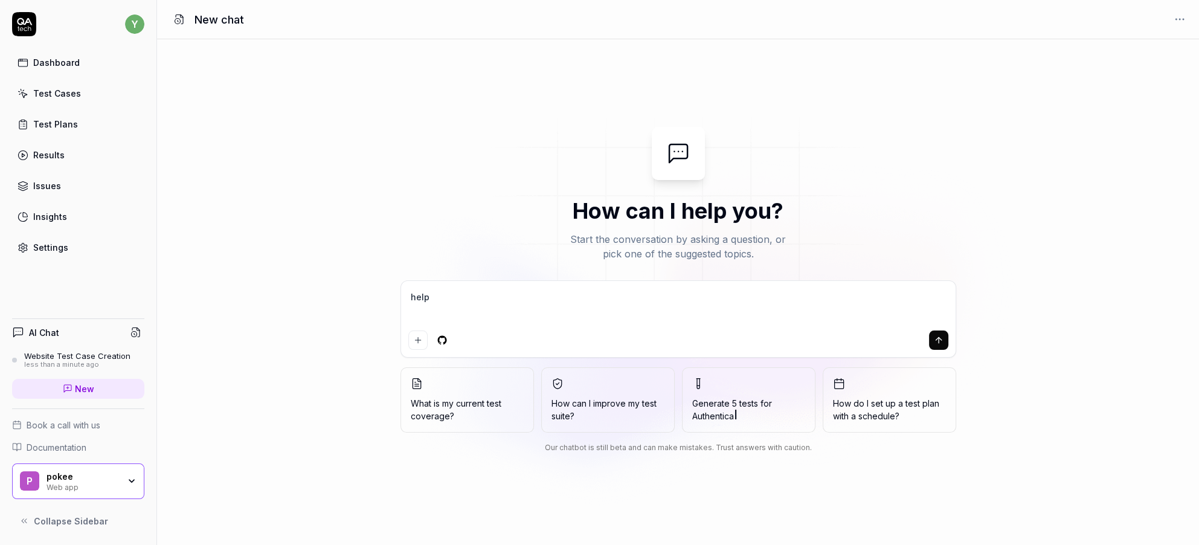
type textarea "help"
type textarea "*"
type textarea "help c"
type textarea "*"
type textarea "help"
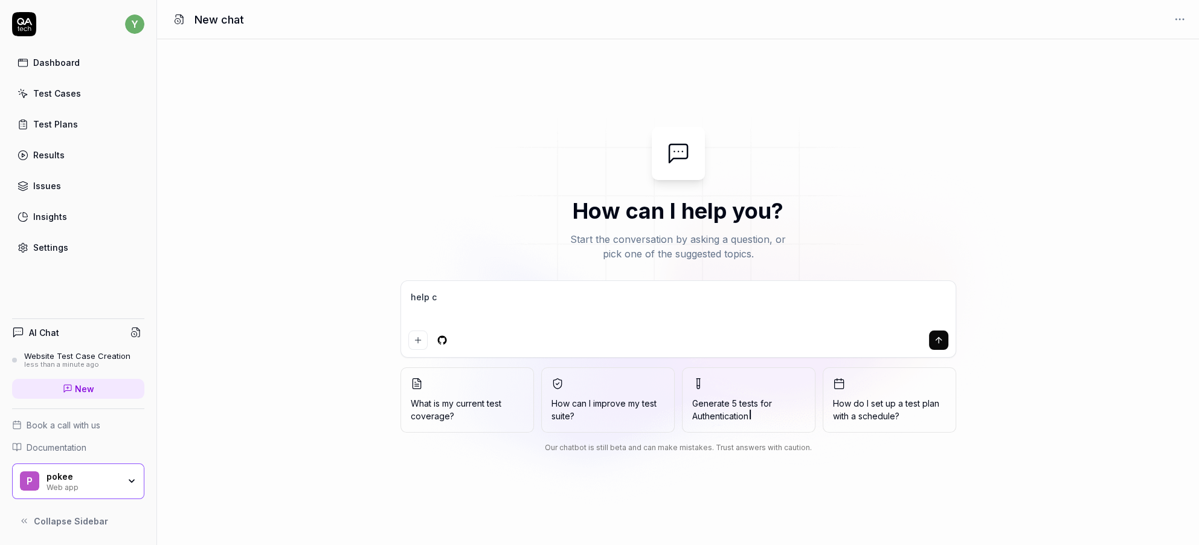
type textarea "*"
type textarea "help w"
type textarea "*"
type textarea "help wi"
type textarea "*"
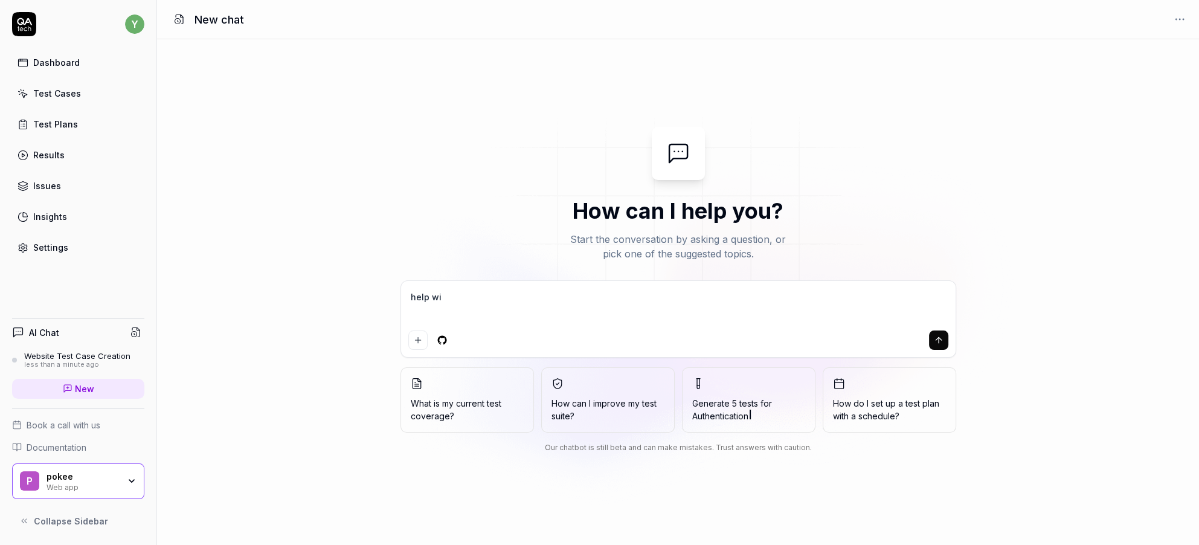
type textarea "help wir"
type textarea "*"
type textarea "help [PERSON_NAME]"
type textarea "*"
type textarea "help wirte"
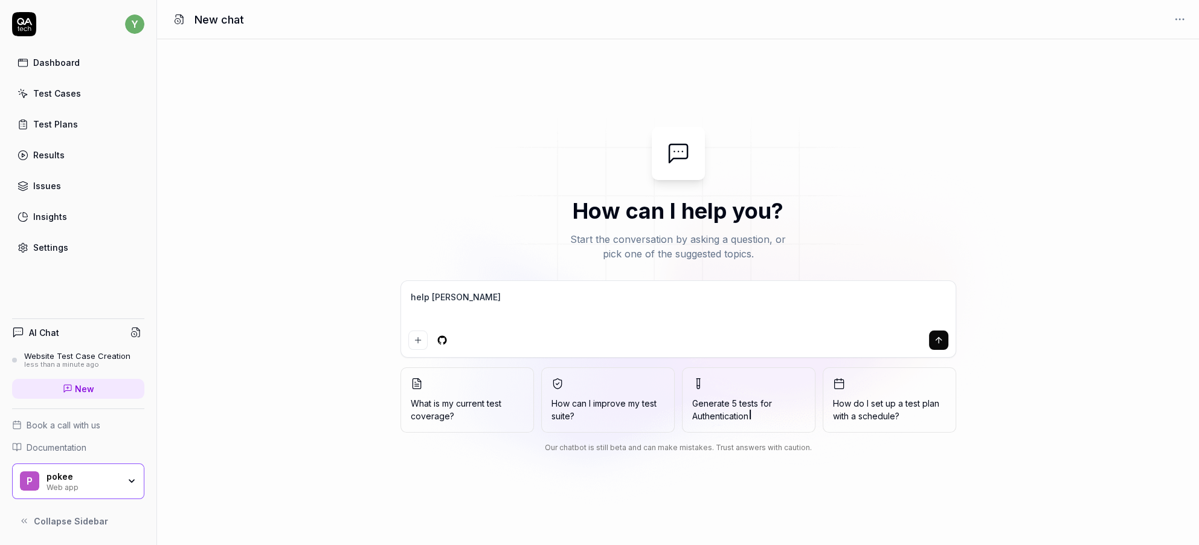
type textarea "*"
type textarea "help wirte"
type textarea "*"
type textarea "help wirte a"
type textarea "*"
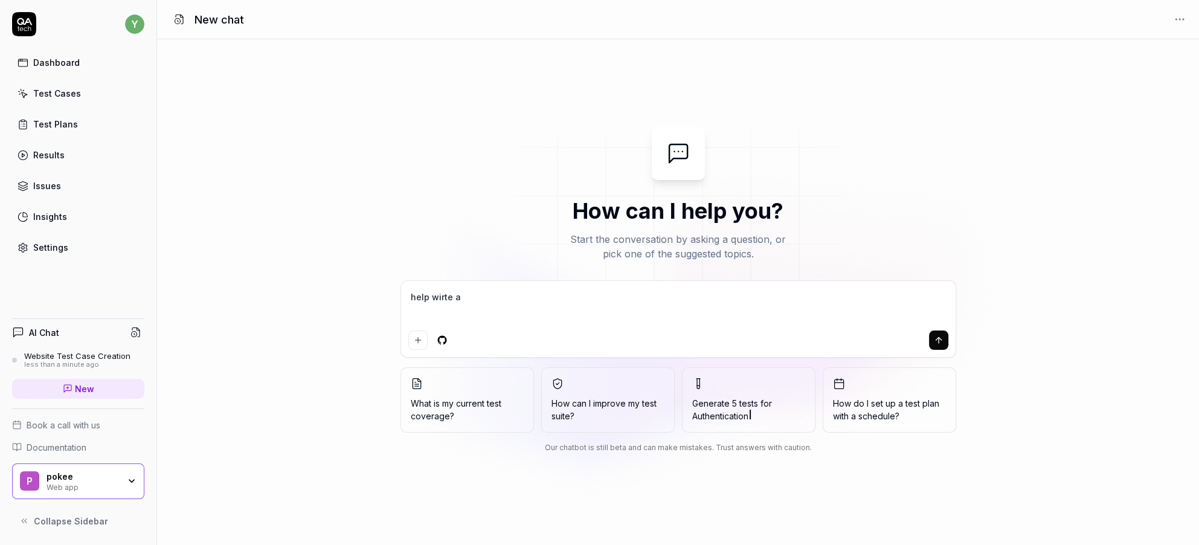
type textarea "help wirte a"
type textarea "*"
type textarea "help wirte a"
type textarea "*"
type textarea "help wirte"
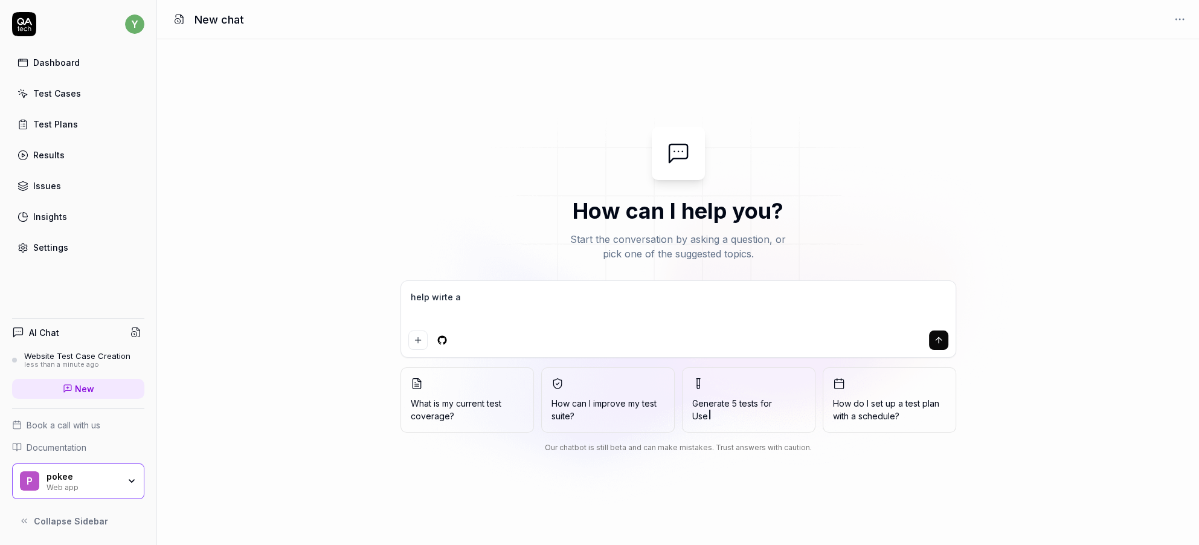
type textarea "*"
type textarea "help wirte"
type textarea "*"
type textarea "help [PERSON_NAME]"
type textarea "*"
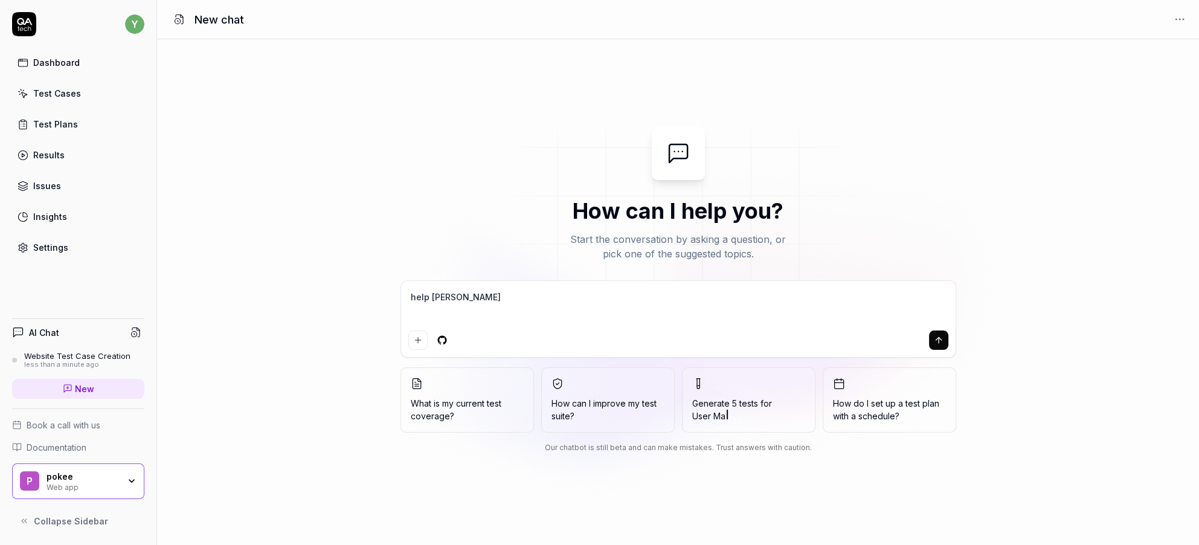
type textarea "help wir"
type textarea "*"
type textarea "help wi"
type textarea "*"
type textarea "help w"
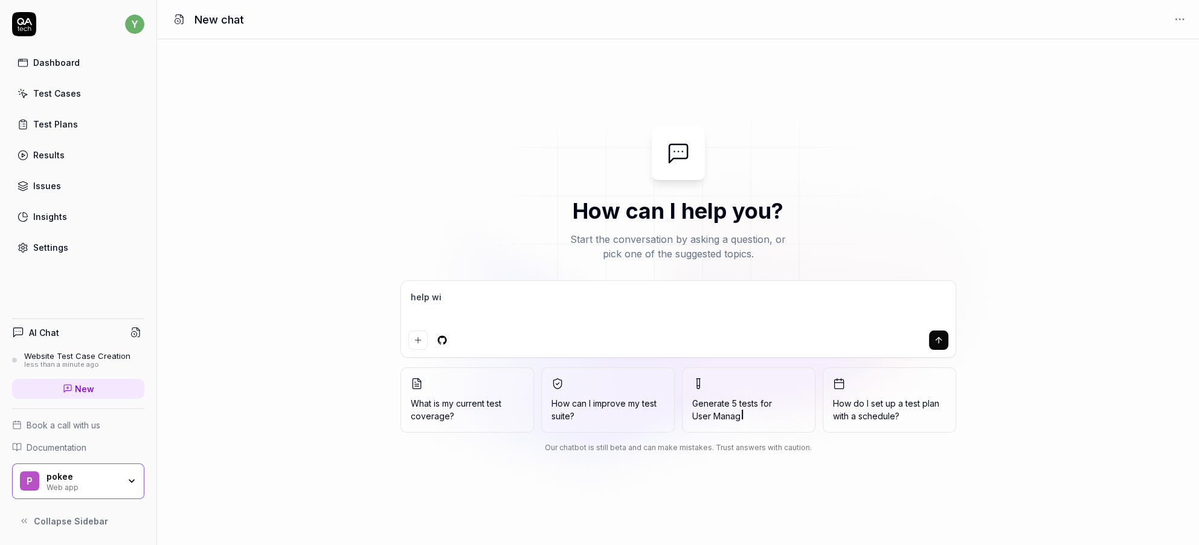
type textarea "*"
type textarea "help"
type textarea "*"
type textarea "help s"
type textarea "*"
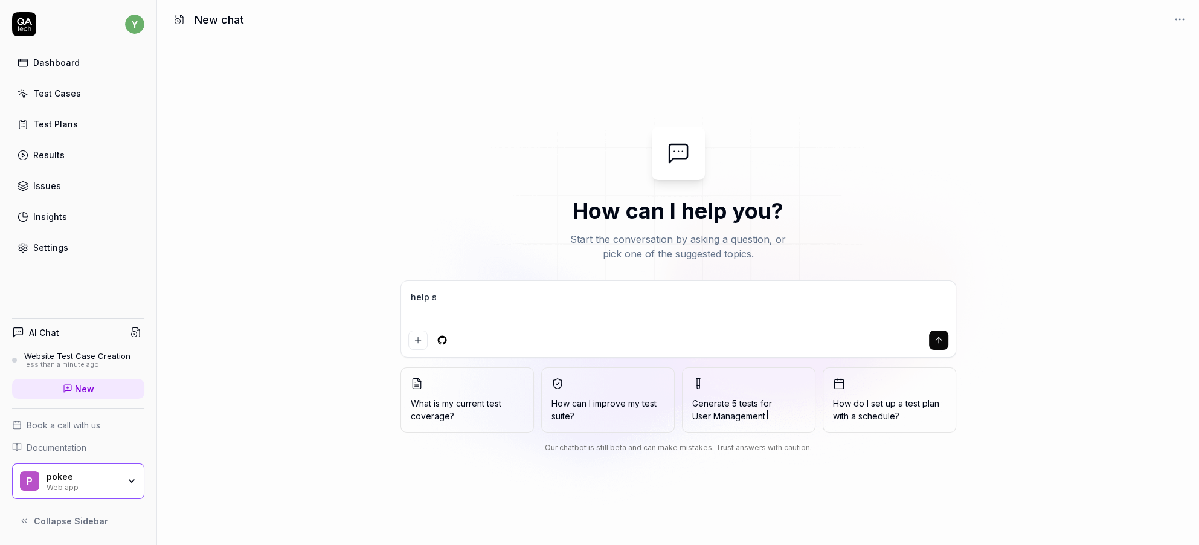
type textarea "help se"
type textarea "*"
type textarea "help set"
type textarea "*"
type textarea "help setu"
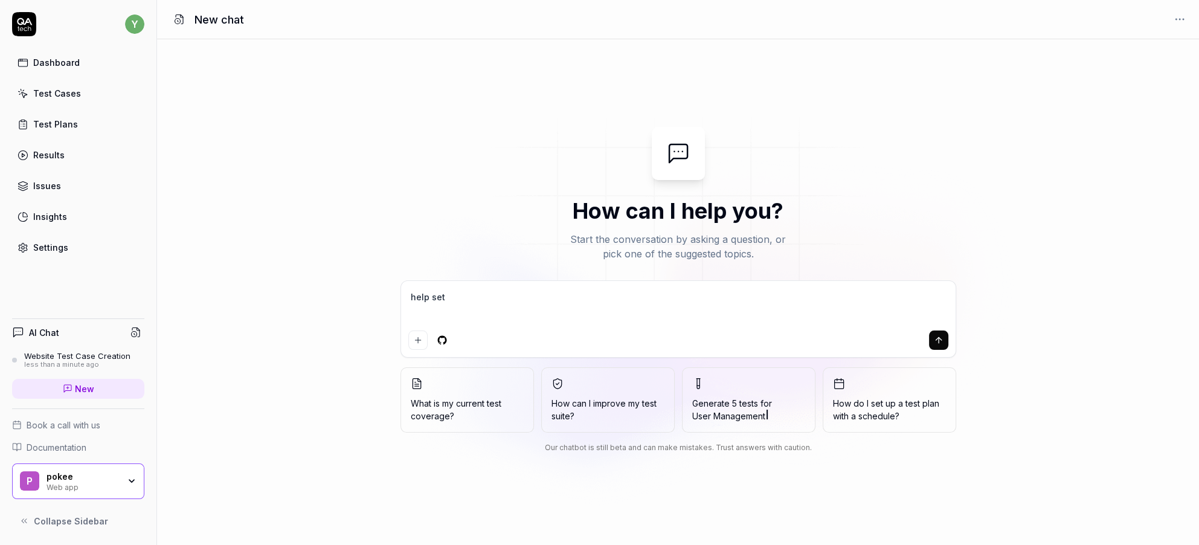
type textarea "*"
type textarea "help set"
type textarea "*"
type textarea "help se"
type textarea "*"
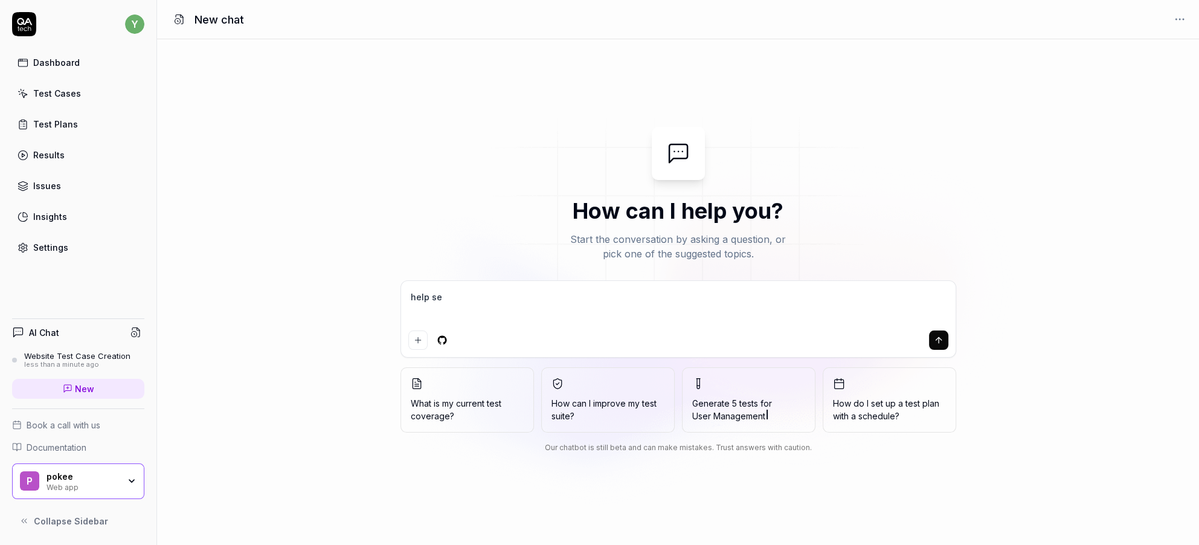
type textarea "help s"
type textarea "*"
type textarea "help"
type textarea "*"
type textarea "help"
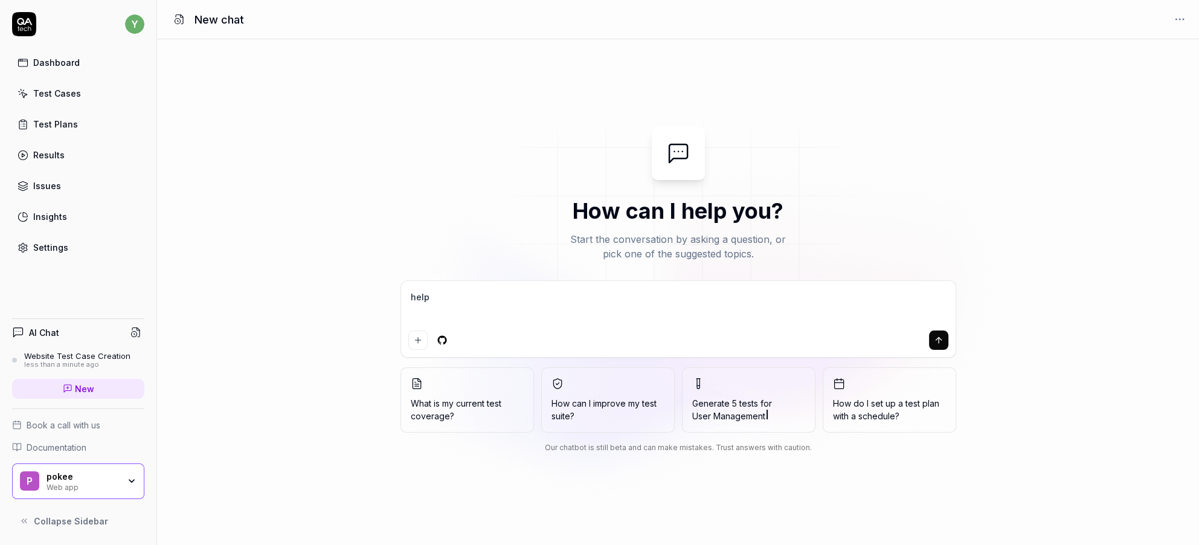
type textarea "*"
type textarea "help"
type textarea "*"
type textarea "help m"
type textarea "*"
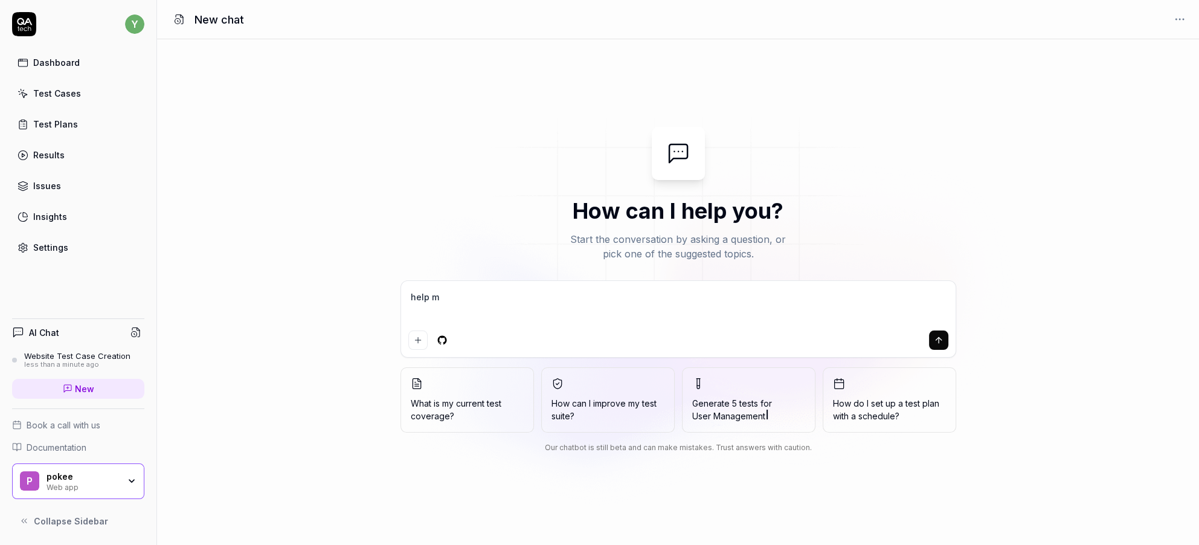
type textarea "help me"
type textarea "*"
type textarea "help me"
type textarea "*"
type textarea "help me s"
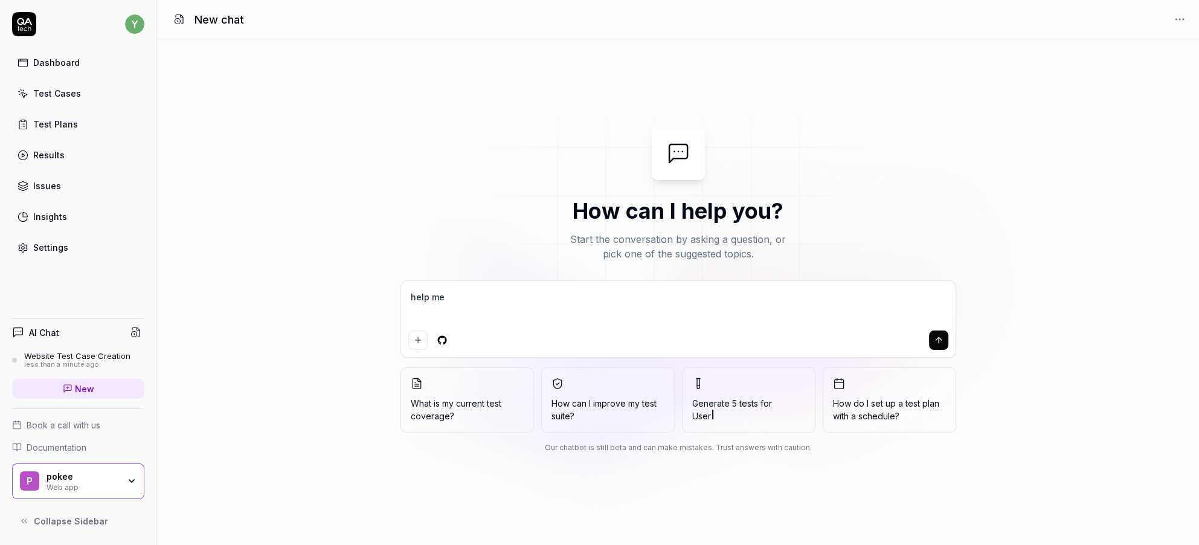
type textarea "*"
type textarea "help me se"
type textarea "*"
type textarea "help me set"
type textarea "*"
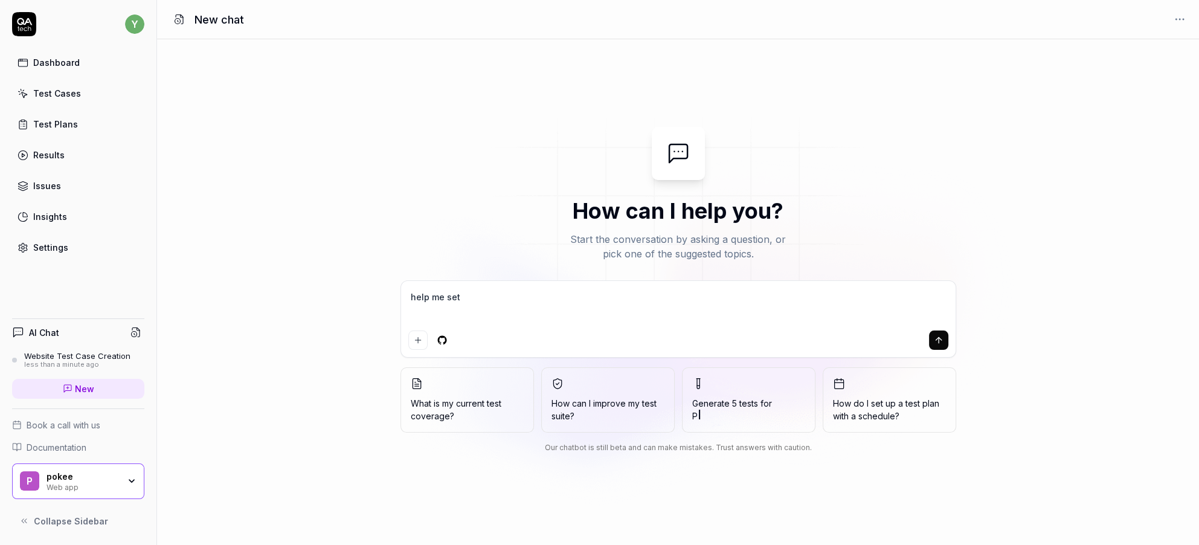
type textarea "help me setu"
type textarea "*"
type textarea "help me setup"
type textarea "*"
type textarea "help me setup"
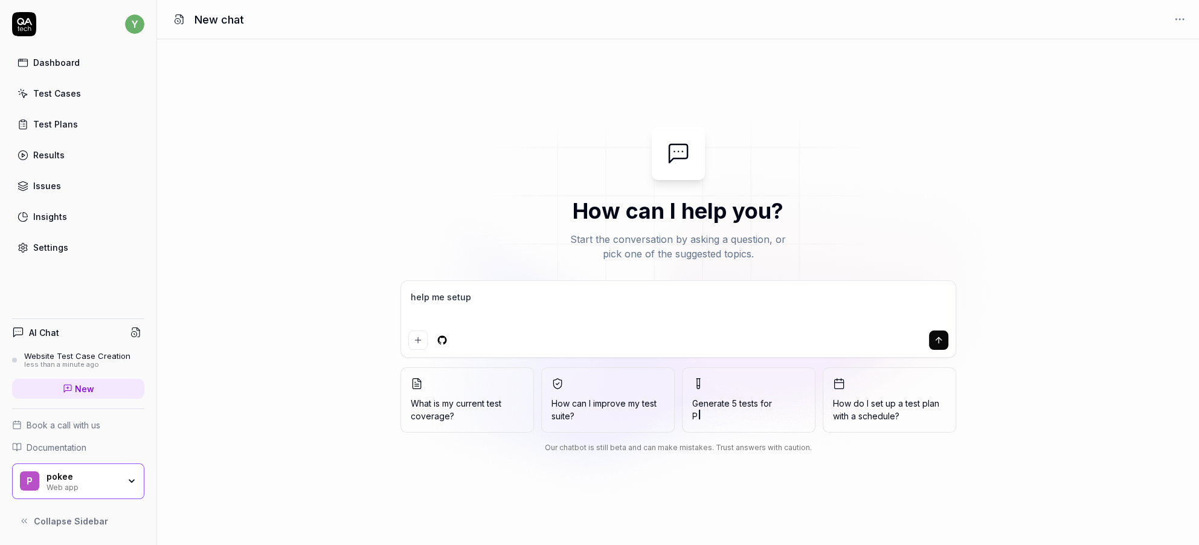
type textarea "*"
type textarea "help me setup a"
type textarea "*"
type textarea "help me setup a"
type textarea "*"
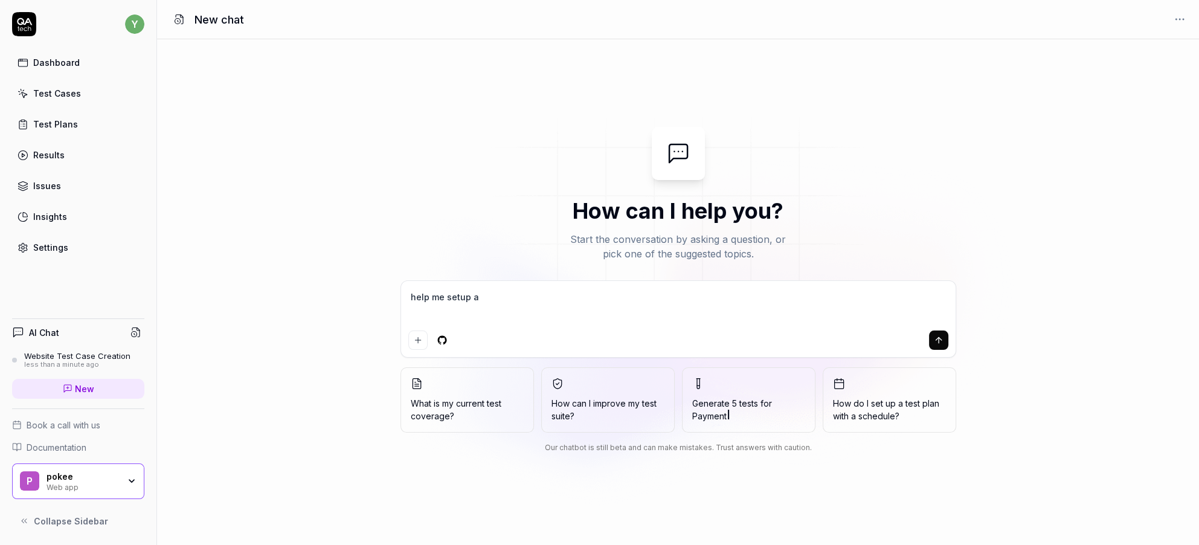
type textarea "help me setup a s"
type textarea "*"
type textarea "help me setup a si"
type textarea "*"
type textarea "help me setup a sim"
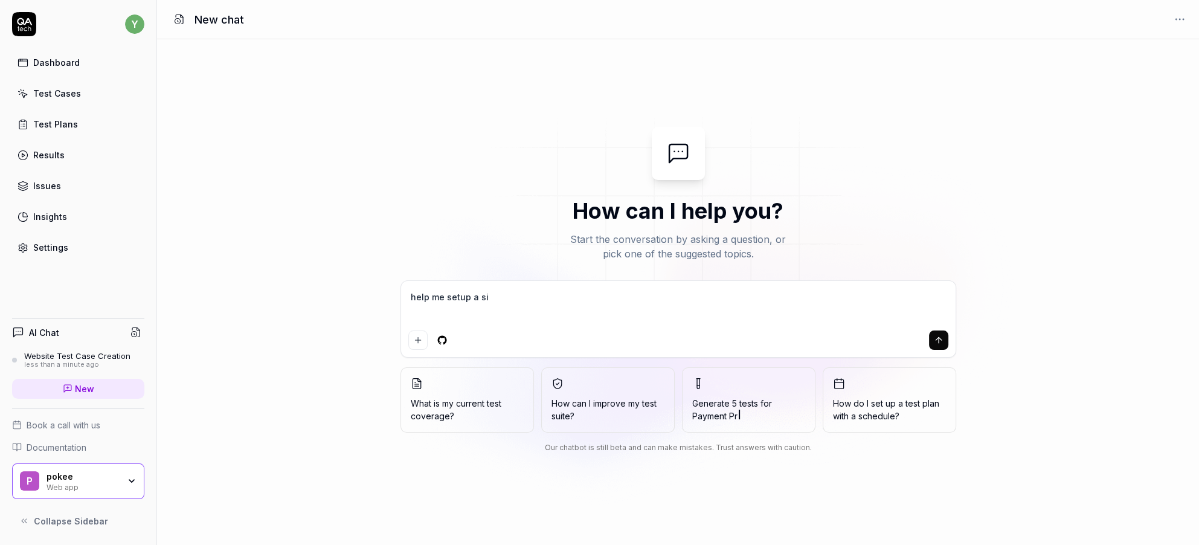
type textarea "*"
type textarea "help me setup a simp"
type textarea "*"
type textarea "help me setup a simpl"
type textarea "*"
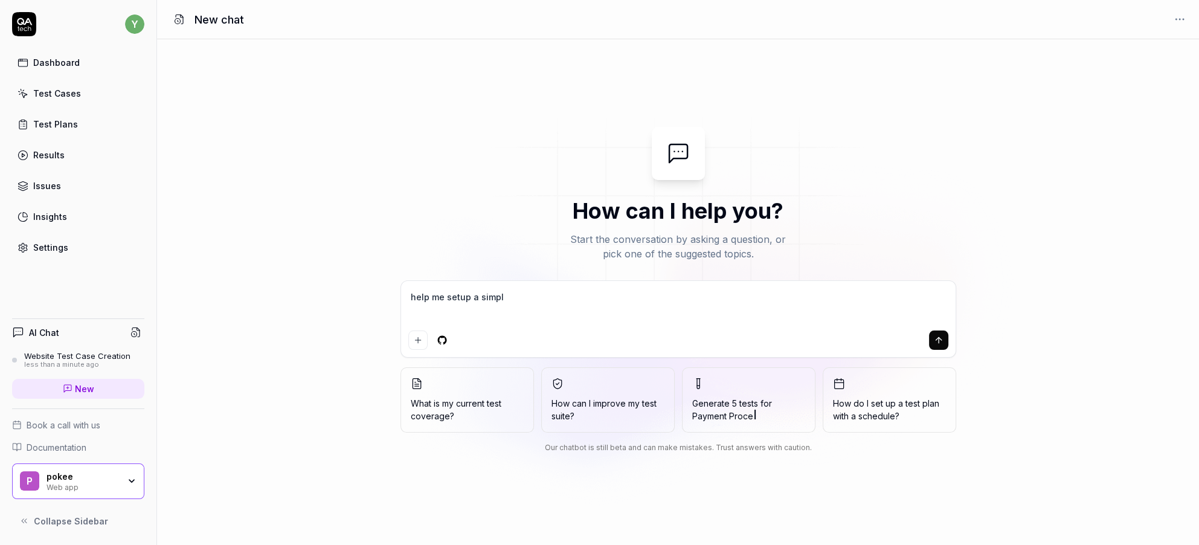
type textarea "help me setup a simple"
type textarea "*"
type textarea "help me setup a simple"
type textarea "*"
type textarea "help me setup a simple t"
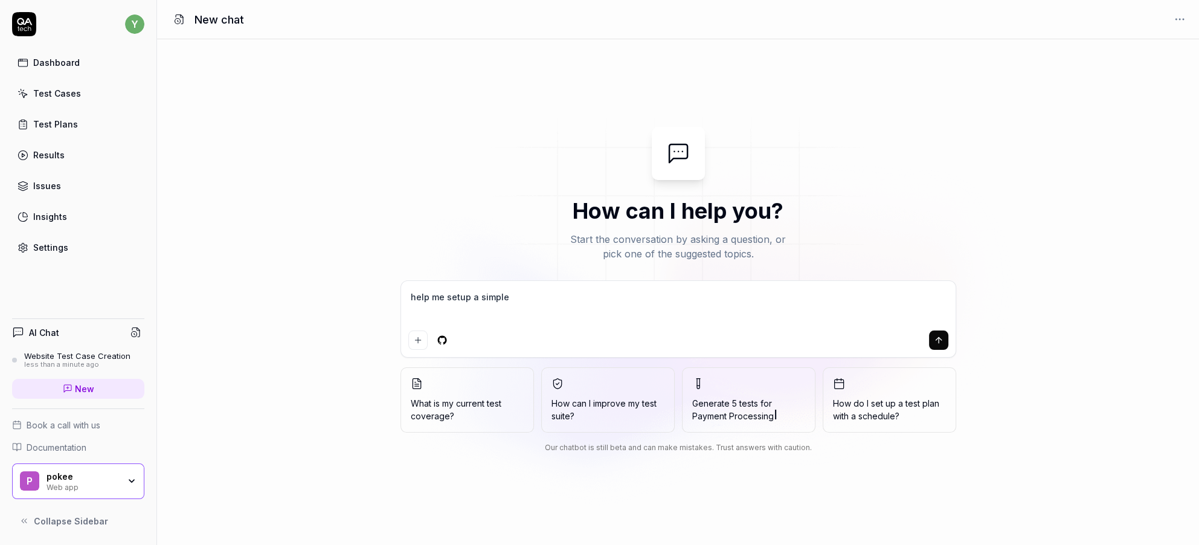
type textarea "*"
type textarea "help me setup a simple te"
type textarea "*"
type textarea "help me setup a simple tes"
type textarea "*"
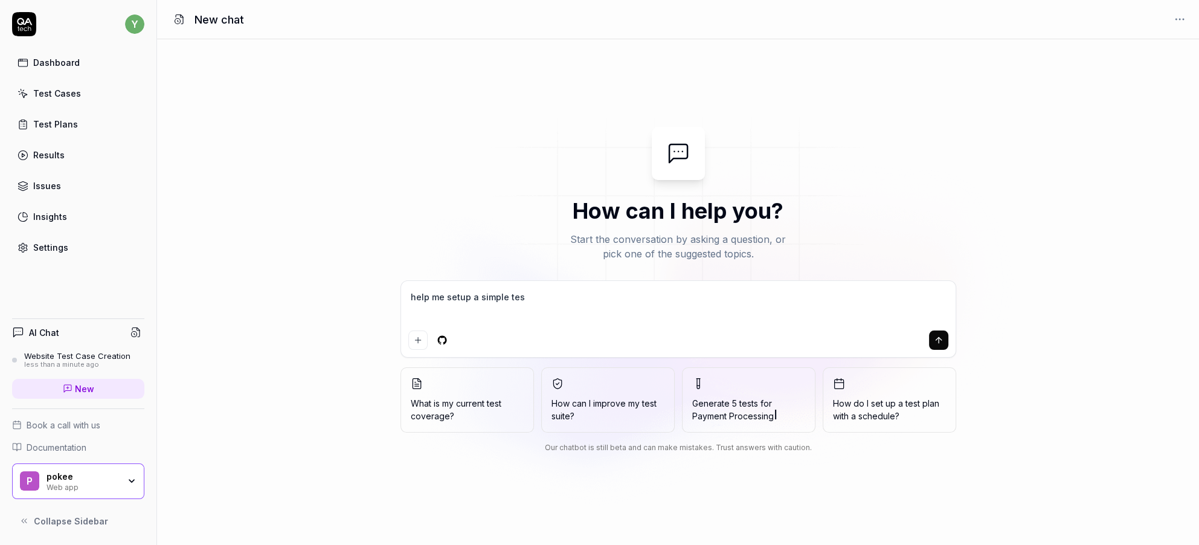
type textarea "help me setup a simple test"
type textarea "*"
type textarea "help me setup a simple test"
type textarea "*"
type textarea "help me setup a simple test p"
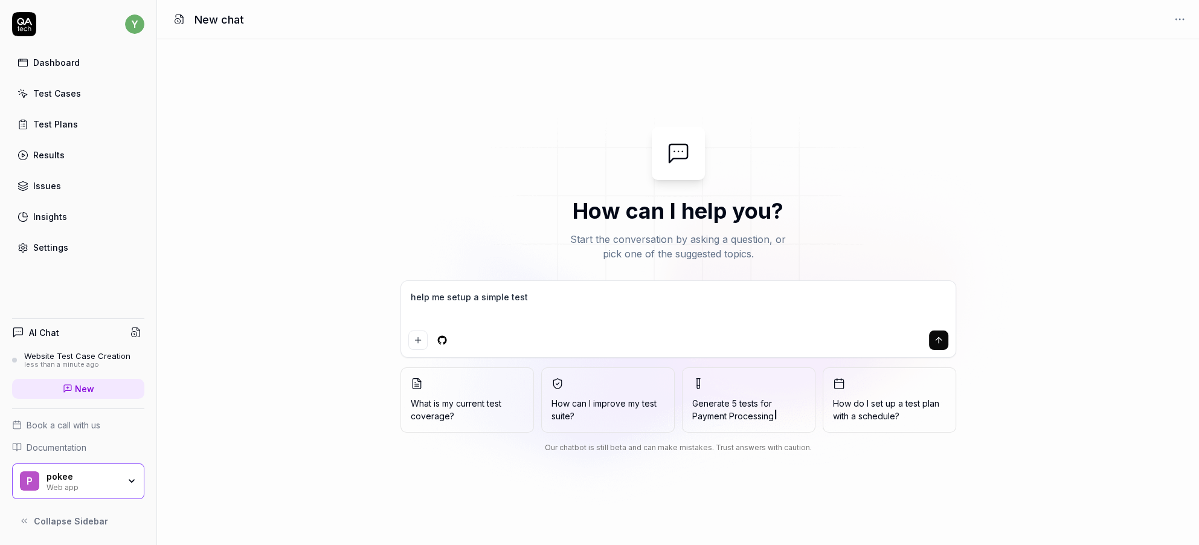
type textarea "*"
type textarea "help me setup a simple test pl"
type textarea "*"
type textarea "help me setup a simple test pla"
type textarea "*"
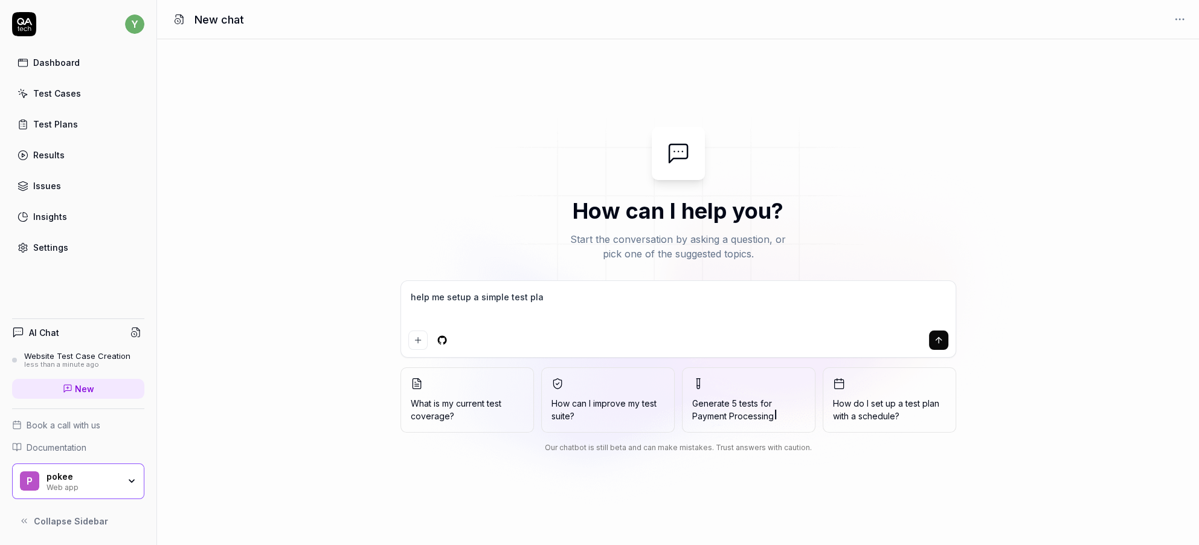
type textarea "help me setup a simple test plan"
type textarea "*"
type textarea "help me setup a simple test plan"
type textarea "*"
type textarea "help me setup a simple test plan t"
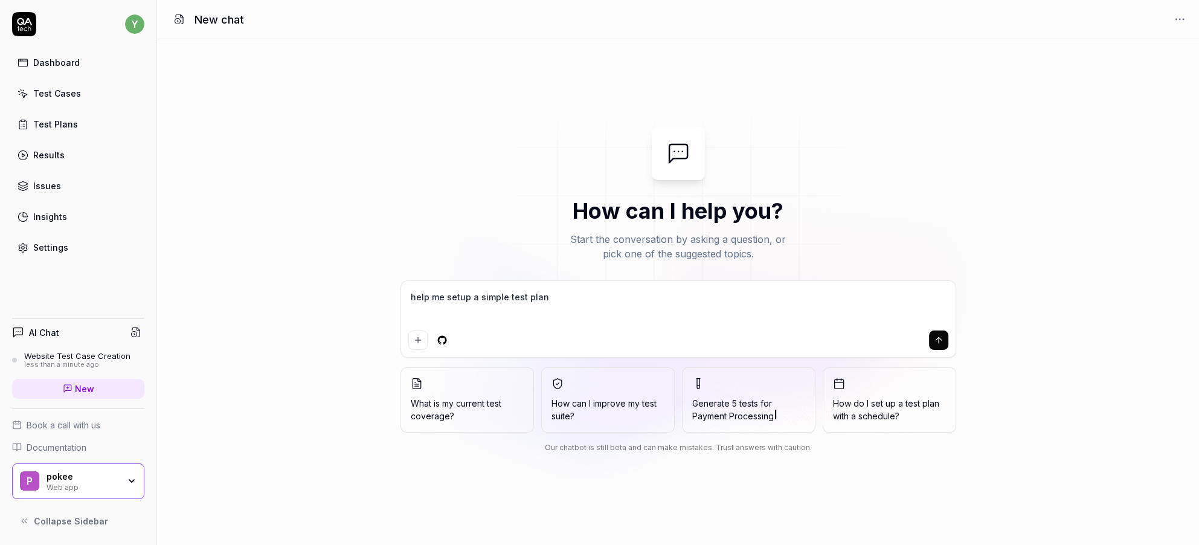
type textarea "*"
type textarea "help me setup a simple test plan th"
type textarea "*"
type textarea "help me setup a simple test plan tha"
type textarea "*"
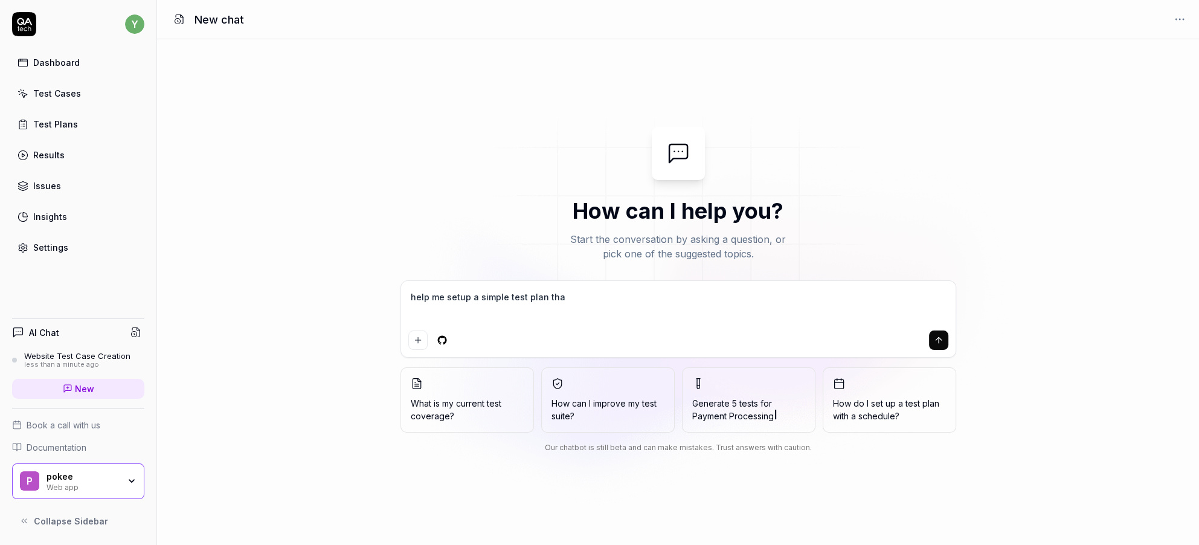
type textarea "help me setup a simple test plan that"
type textarea "*"
type textarea "help me setup a simple test plan that"
type textarea "*"
type textarea "help me setup a simple test plan that t"
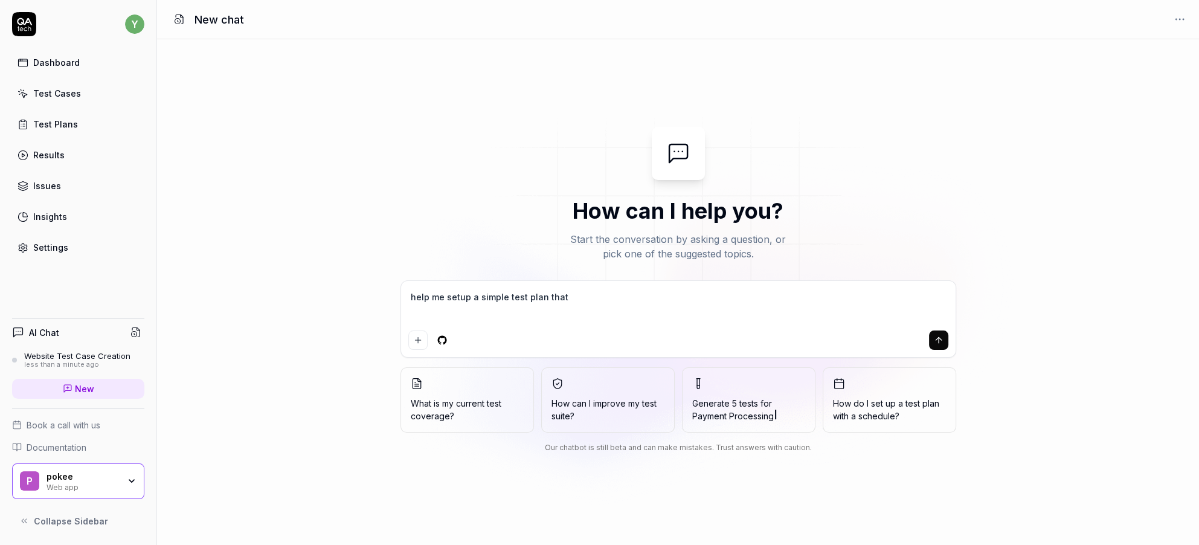
type textarea "*"
type textarea "help me setup a simple test plan that te"
type textarea "*"
type textarea "help me setup a simple test plan that tes"
type textarea "*"
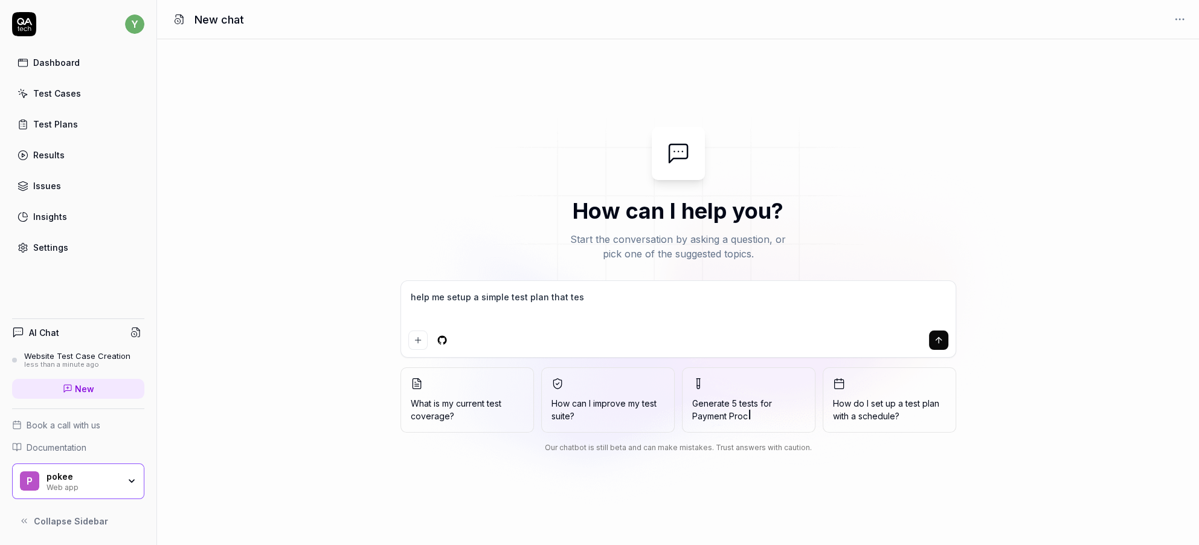
type textarea "help me setup a simple test plan that test"
type textarea "*"
type textarea "help me setup a simple test plan that test"
type textarea "*"
type textarea "help me setup a simple test plan that test b"
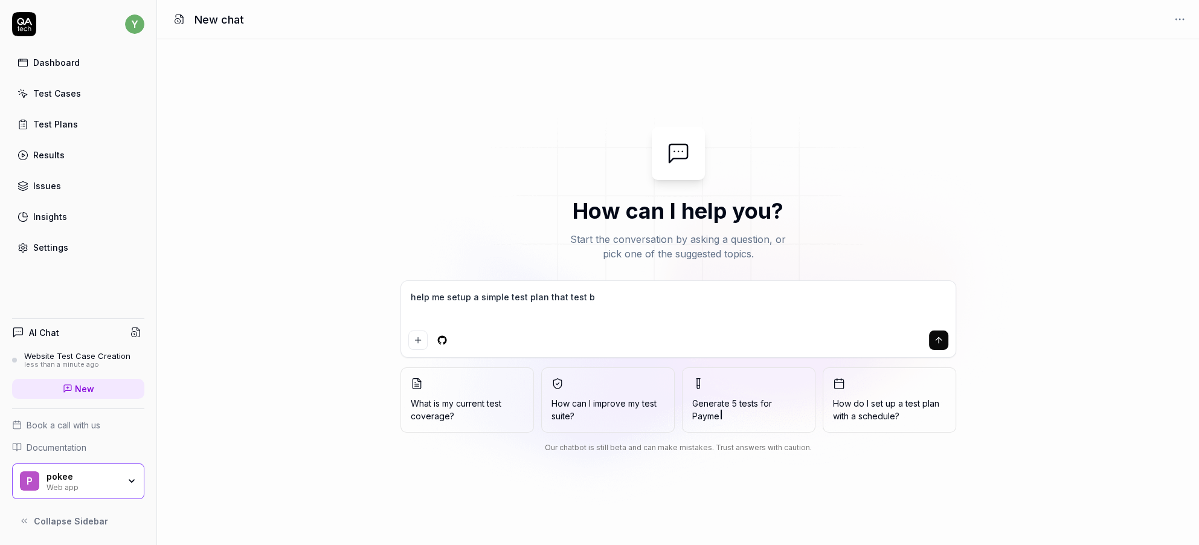
type textarea "*"
type textarea "help me setup a simple test plan that test ba"
type textarea "*"
type textarea "help me setup a simple test plan that test bas"
type textarea "*"
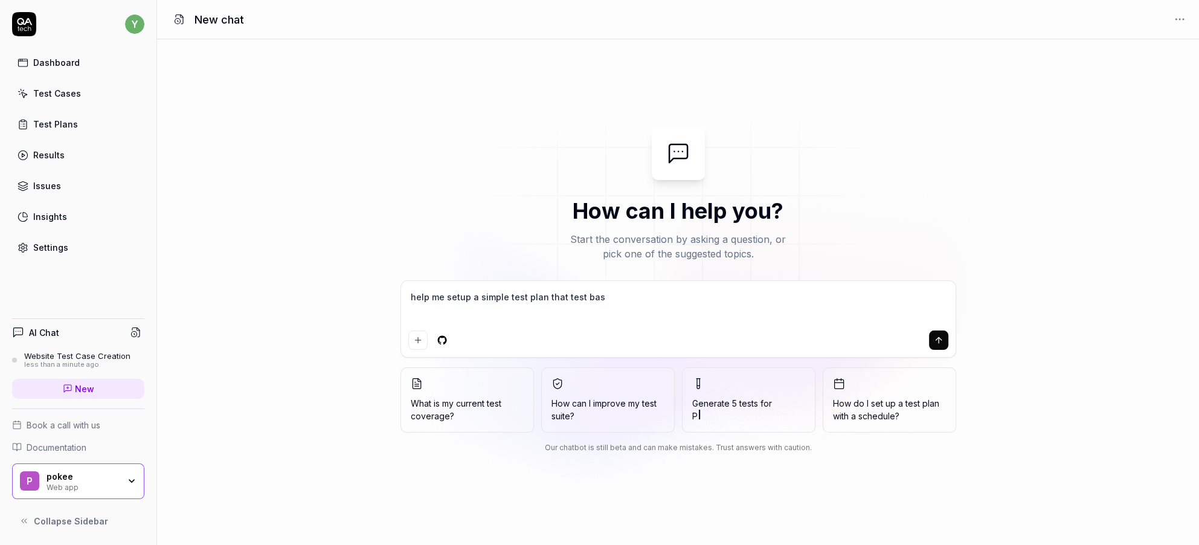
type textarea "help me setup a simple test plan that test basi"
type textarea "*"
type textarea "help me setup a simple test plan that test basic"
type textarea "*"
type textarea "help me setup a simple test plan that test basic"
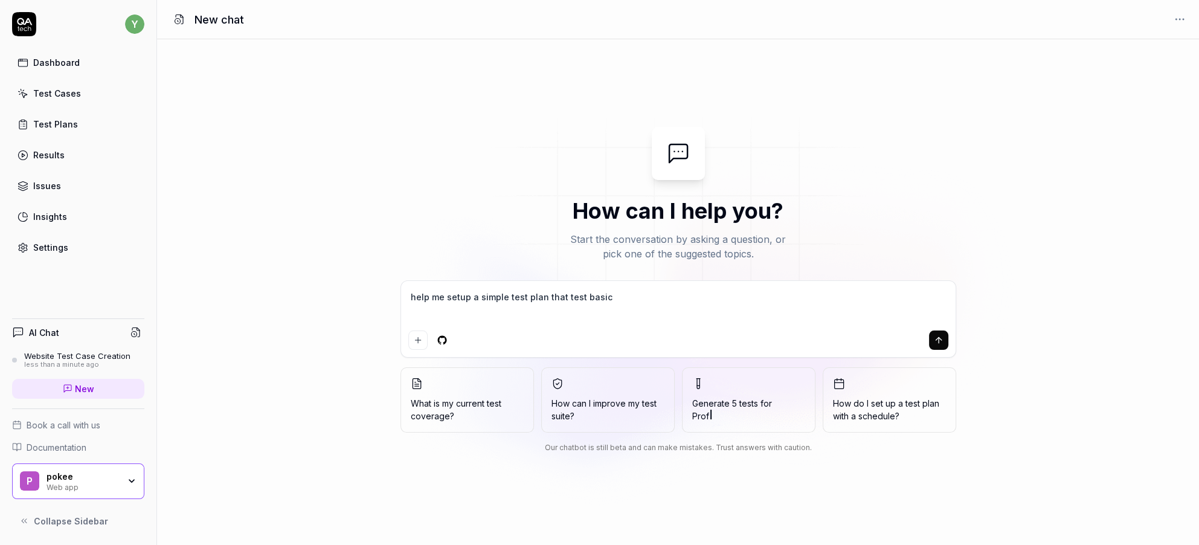
type textarea "*"
type textarea "help me setup a simple test plan that test basic f"
type textarea "*"
type textarea "help me setup a simple test plan that test basic fu"
type textarea "*"
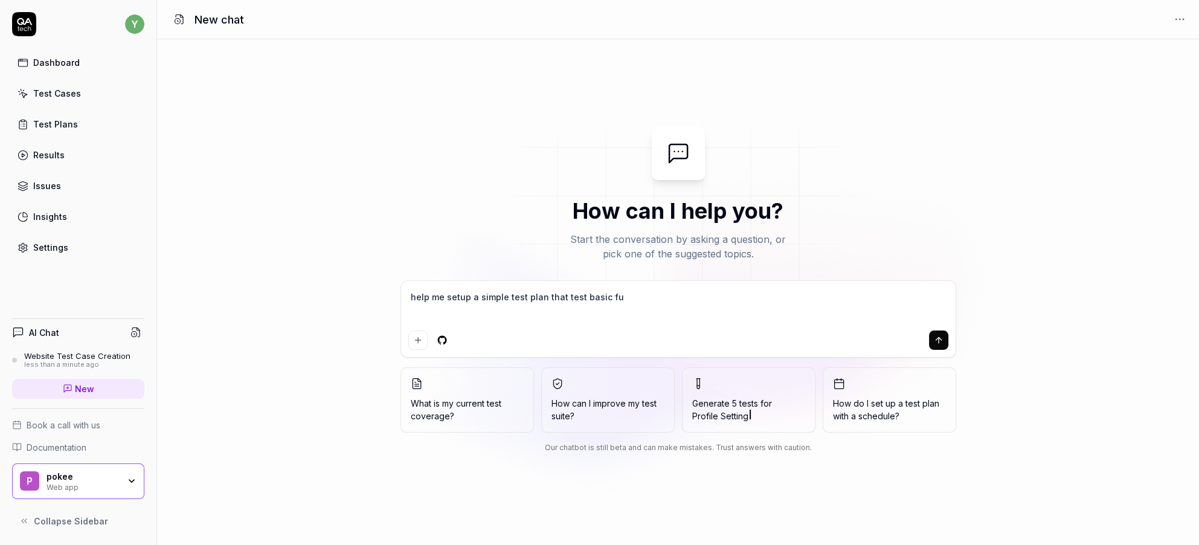
type textarea "help me setup a simple test plan that test basic fun"
type textarea "*"
type textarea "help me setup a simple test plan that test basic func"
type textarea "*"
type textarea "help me setup a simple test plan that test basic funct"
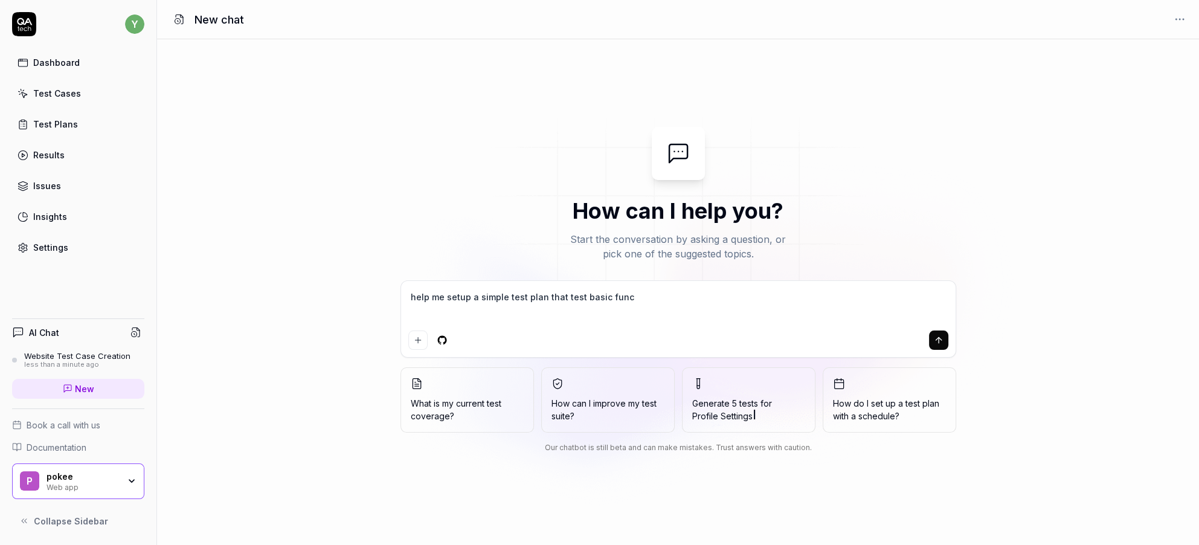
type textarea "*"
type textarea "help me setup a simple test plan that test basic functi"
type textarea "*"
type textarea "help me setup a simple test plan that test basic functio"
type textarea "*"
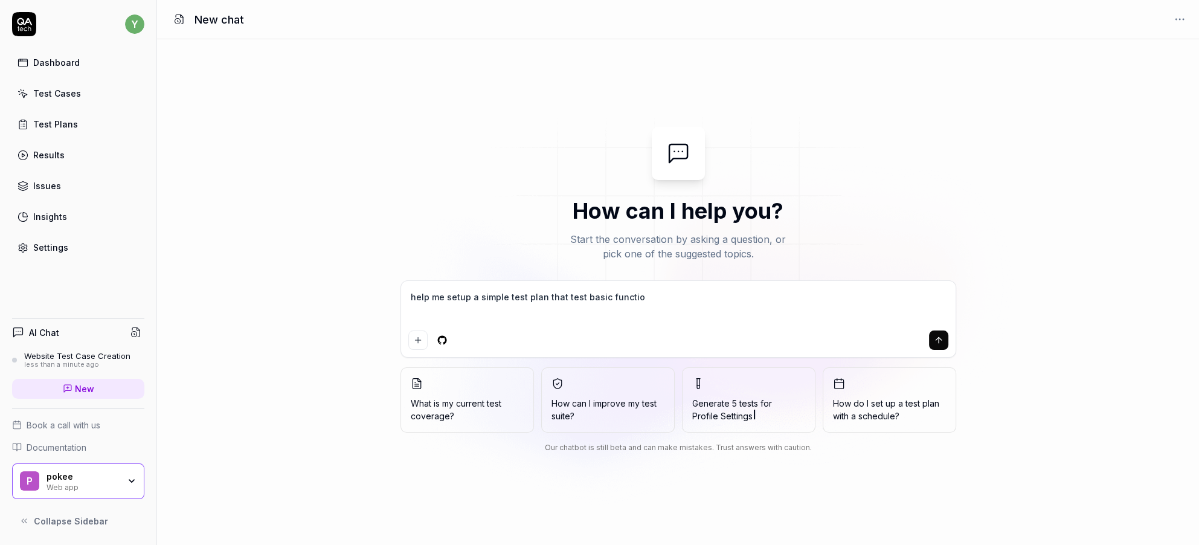
type textarea "help me setup a simple test plan that test basic function"
type textarea "*"
type textarea "help me setup a simple test plan that test basic functiona"
type textarea "*"
type textarea "help me setup a simple test plan that test basic functional"
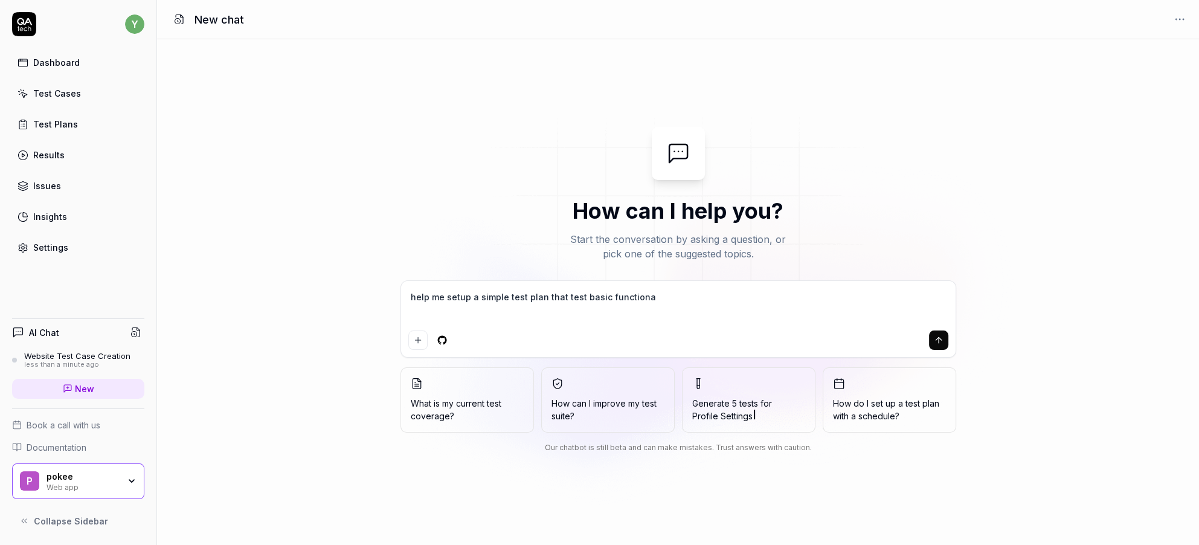
type textarea "*"
type textarea "help me setup a simple test plan that test basic functionali"
type textarea "*"
type textarea "help me setup a simple test plan that test basic functionalit"
type textarea "*"
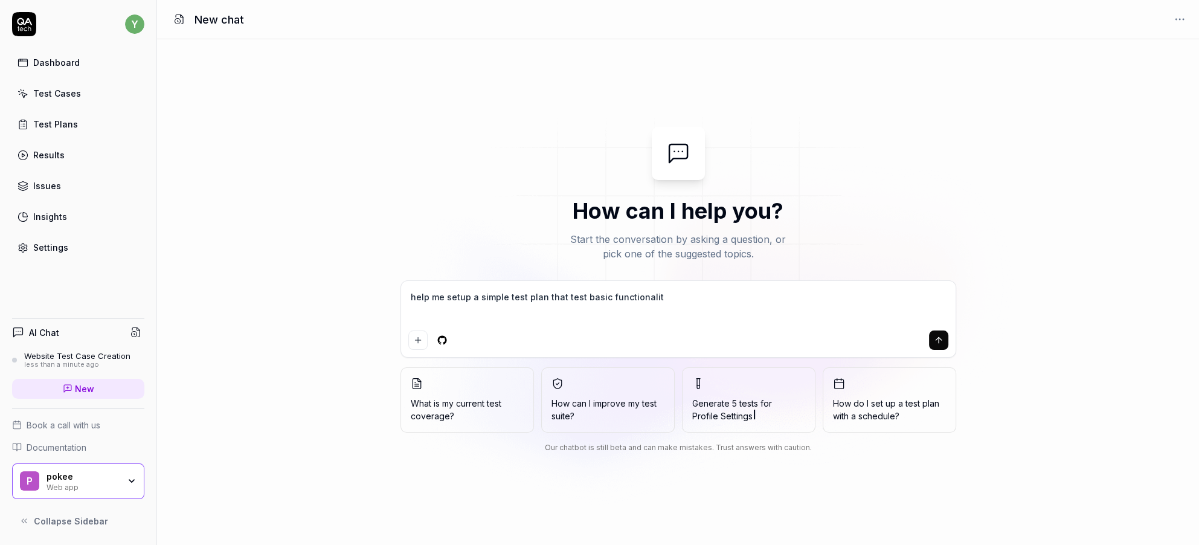
type textarea "help me setup a simple test plan that test basic functionality"
type textarea "*"
type textarea "help me setup a simple test plan that test basic functionality"
type textarea "*"
type textarea "help me setup a simple test plan that test basic functionality o"
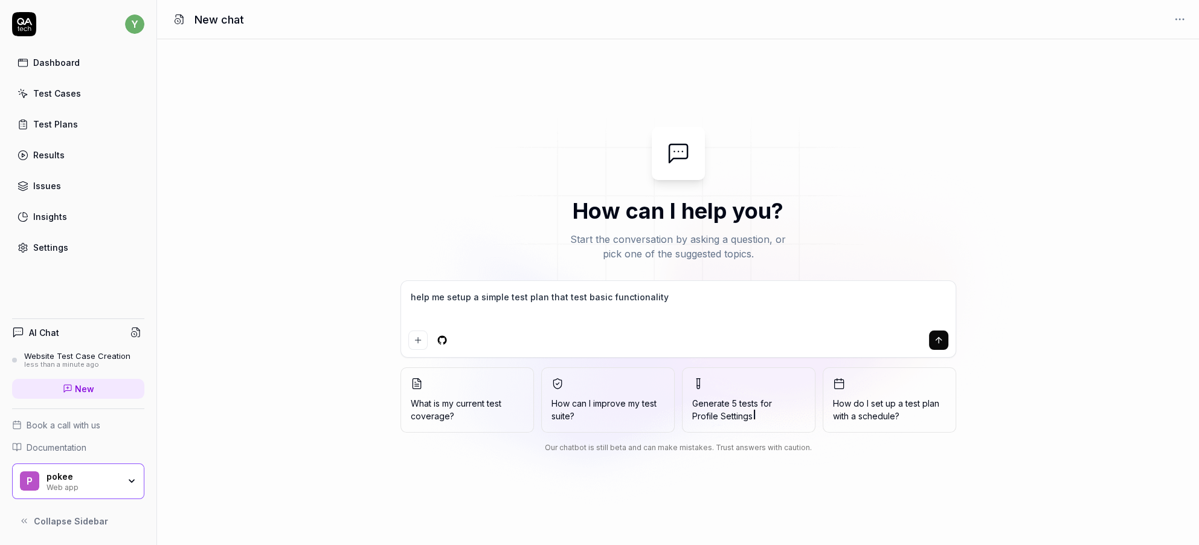
type textarea "*"
type textarea "help me setup a simple test plan that test basic functionality of"
type textarea "*"
type textarea "help me setup a simple test plan that test basic functionality of"
type textarea "*"
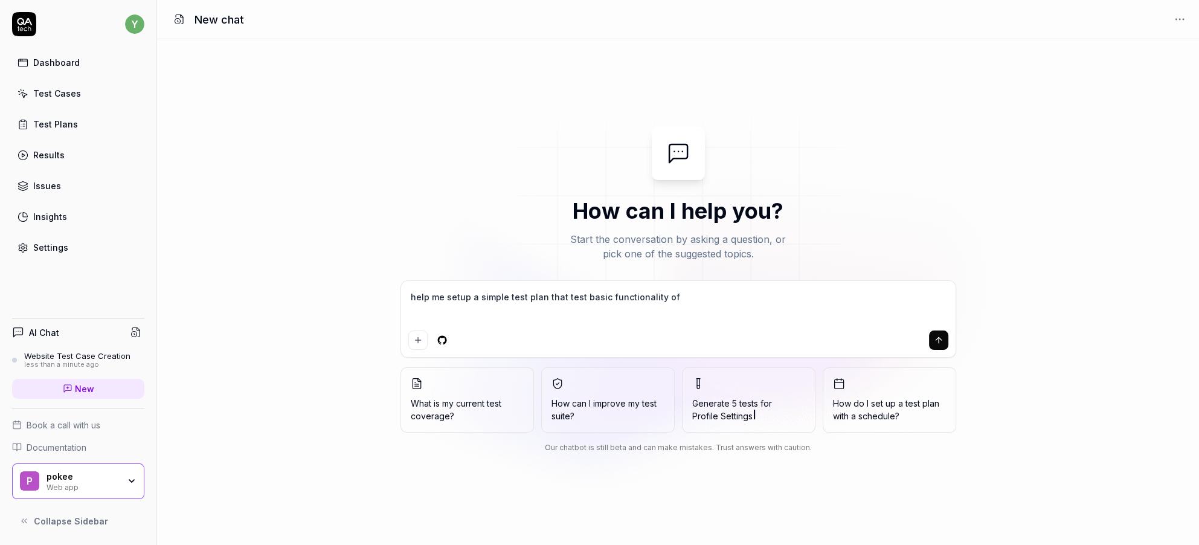
type textarea "help me setup a simple test plan that test basic functionality of t"
type textarea "*"
type textarea "help me setup a simple test plan that test basic functionality of th"
type textarea "*"
type textarea "help me setup a simple test plan that test basic functionality of the"
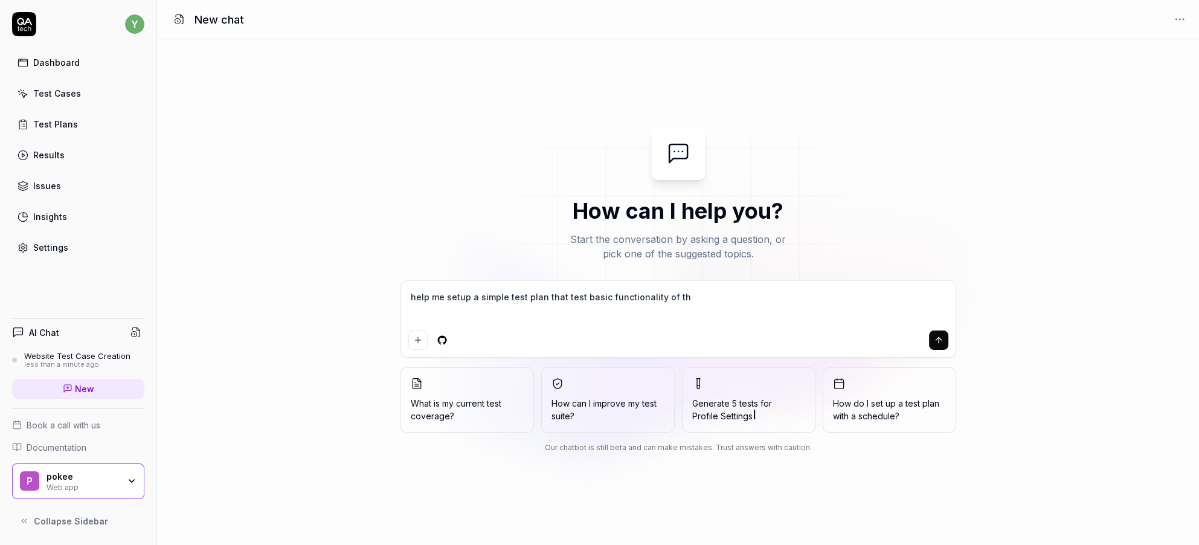
type textarea "*"
type textarea "help me setup a simple test plan that test basic functionality of the"
type textarea "*"
type textarea "help me setup a simple test plan that test basic functionality of the w"
type textarea "*"
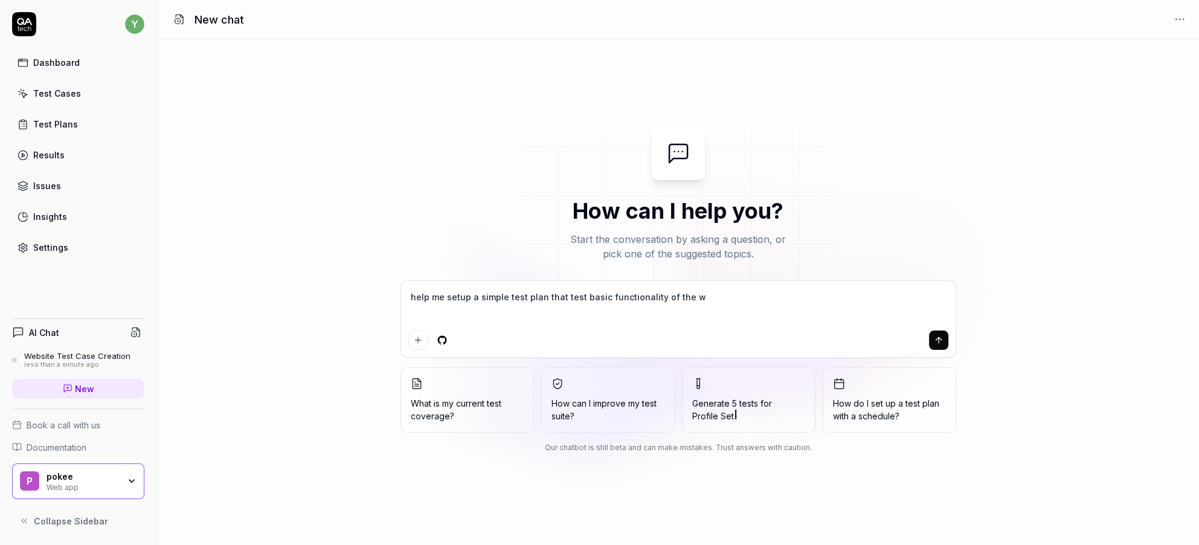
type textarea "help me setup a simple test plan that test basic functionality of the we"
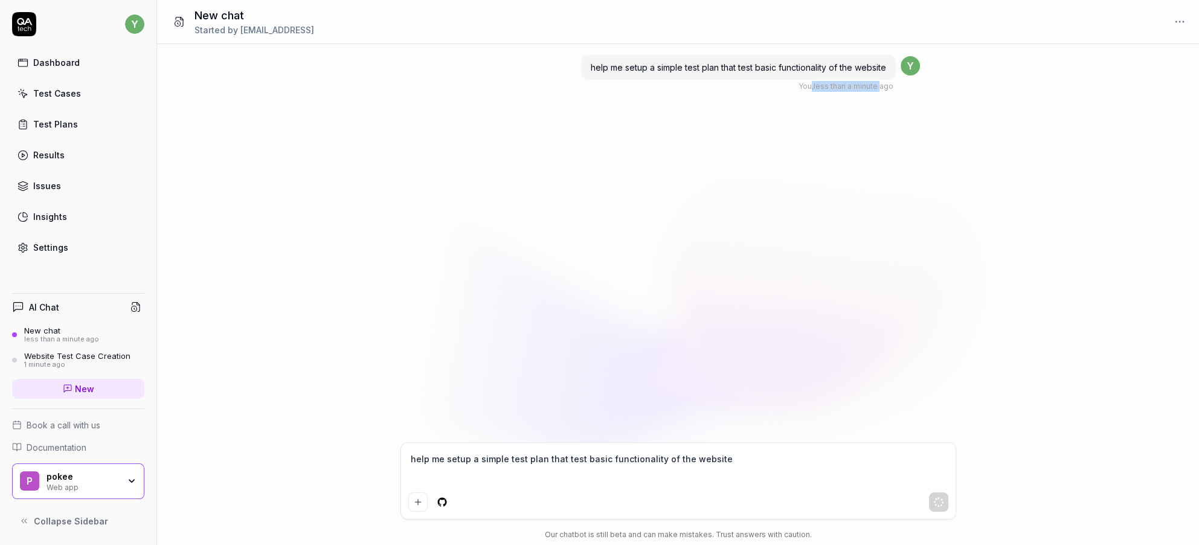
drag, startPoint x: 870, startPoint y: 126, endPoint x: 776, endPoint y: 124, distance: 94.2
click at [799, 92] on div "You , less than a minute ago" at bounding box center [846, 86] width 95 height 11
drag, startPoint x: 836, startPoint y: 120, endPoint x: 811, endPoint y: 120, distance: 25.4
click at [814, 92] on div "You , less than a minute ago" at bounding box center [846, 86] width 95 height 11
click at [776, 111] on div at bounding box center [648, 106] width 423 height 10
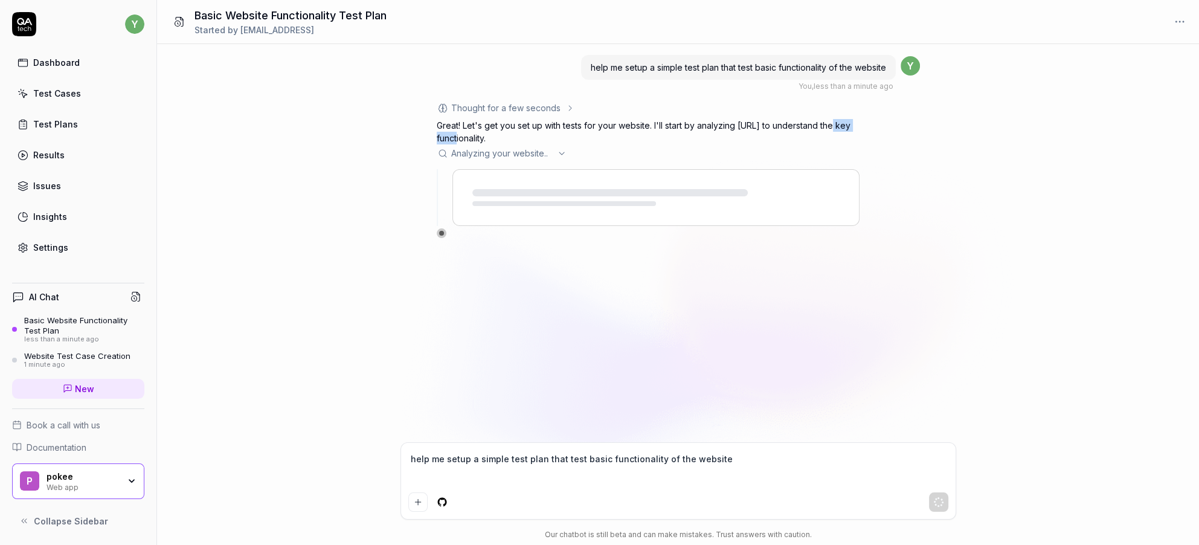
drag, startPoint x: 558, startPoint y: 191, endPoint x: 470, endPoint y: 190, distance: 88.2
click at [474, 144] on p "Great! Let's get you set up with tests for your website. I'll start by analyzin…" at bounding box center [648, 131] width 423 height 25
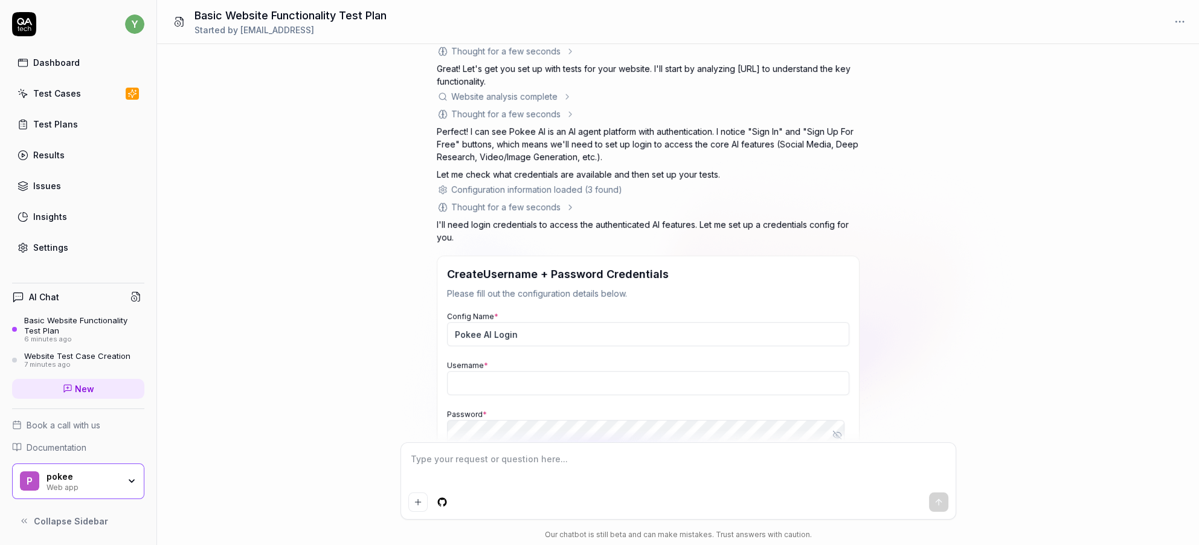
scroll to position [59, 0]
drag, startPoint x: 585, startPoint y: 226, endPoint x: 517, endPoint y: 226, distance: 67.7
click at [517, 161] on p "Perfect! I can see Pokee AI is an AI agent platform with authentication. I noti…" at bounding box center [648, 142] width 423 height 38
drag, startPoint x: 689, startPoint y: 227, endPoint x: 664, endPoint y: 226, distance: 24.8
click at [683, 161] on p "Perfect! I can see Pokee AI is an AI agent platform with authentication. I noti…" at bounding box center [648, 142] width 423 height 38
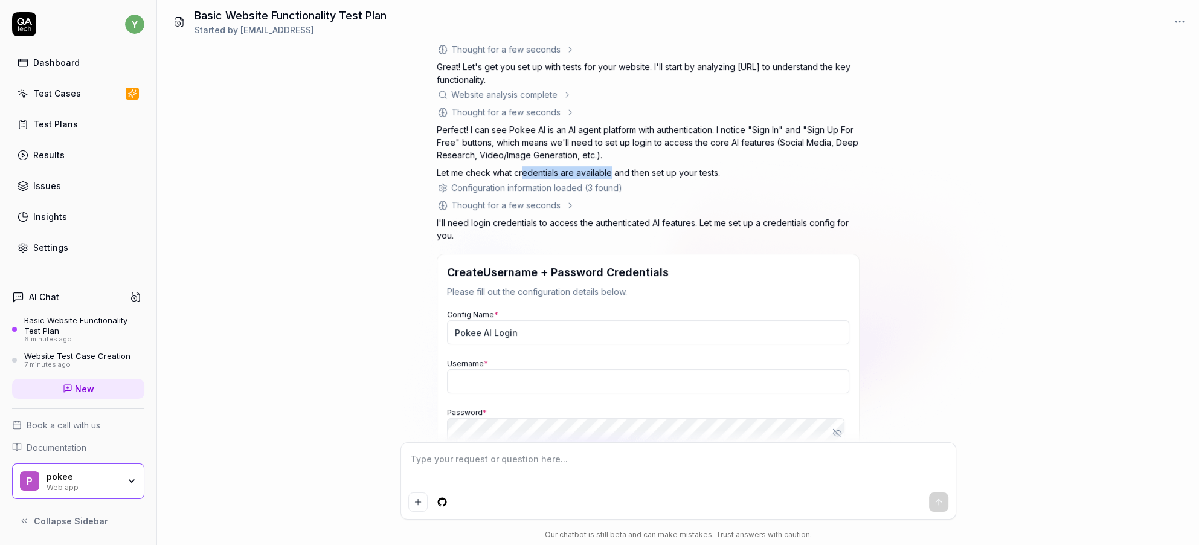
drag, startPoint x: 654, startPoint y: 263, endPoint x: 486, endPoint y: 263, distance: 168.5
click at [500, 179] on p "Let me check what credentials are available and then set up your tests." at bounding box center [648, 172] width 423 height 13
click at [636, 179] on p "Let me check what credentials are available and then set up your tests." at bounding box center [648, 172] width 423 height 13
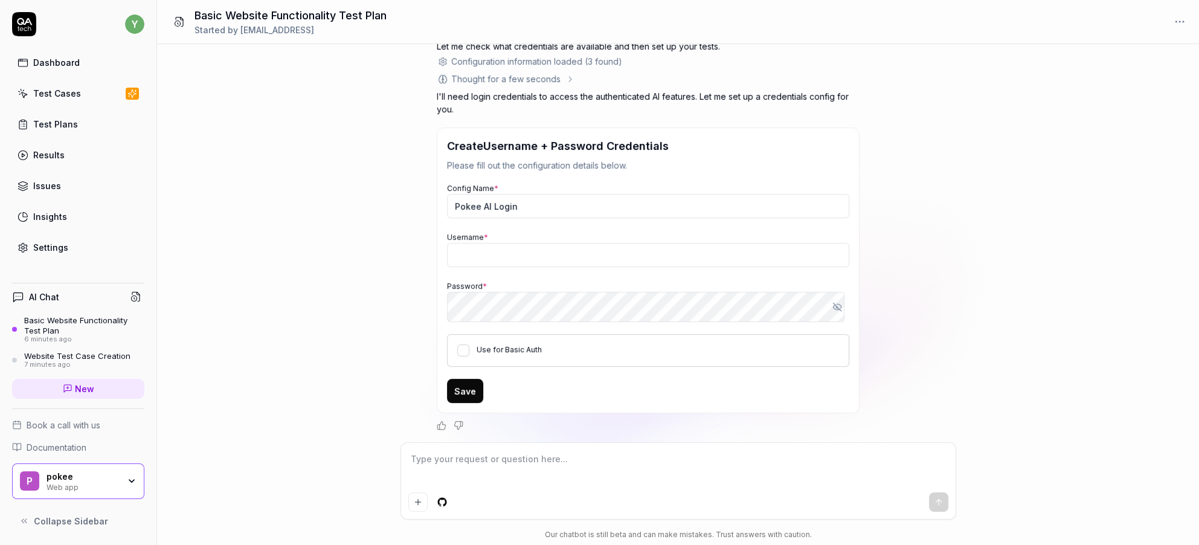
scroll to position [377, 0]
click at [469, 344] on button "Use for Basic Auth" at bounding box center [463, 350] width 12 height 12
click at [539, 230] on div "Username *" at bounding box center [648, 248] width 402 height 37
click at [535, 243] on input "Username *" at bounding box center [648, 255] width 402 height 24
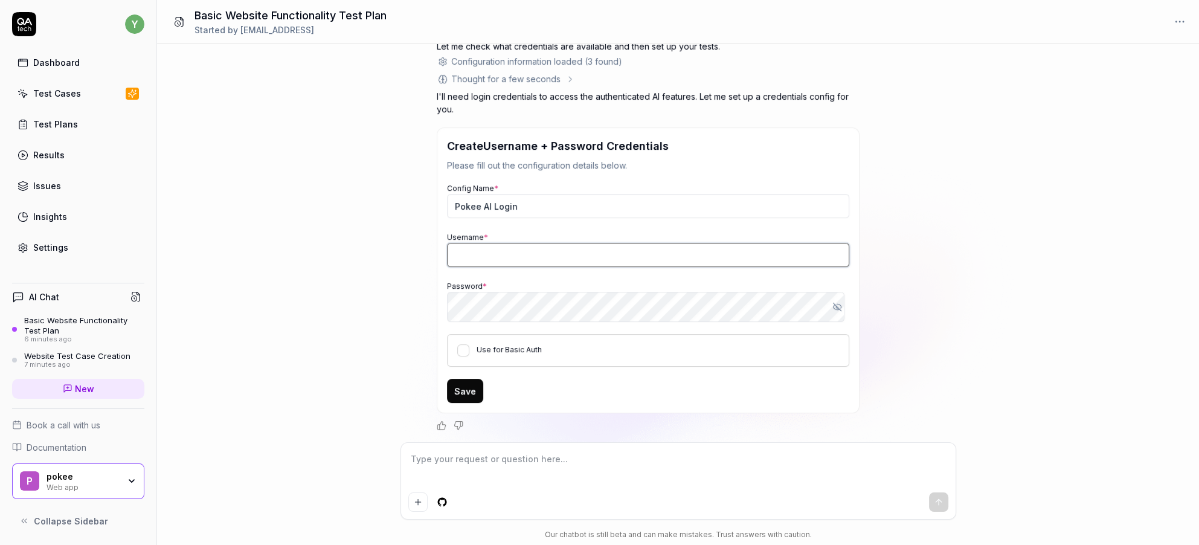
click at [535, 243] on input "Username *" at bounding box center [648, 255] width 402 height 24
click at [495, 243] on input "Username *" at bounding box center [648, 255] width 402 height 24
click at [523, 243] on input "Username *" at bounding box center [648, 255] width 402 height 24
click at [505, 450] on textarea at bounding box center [678, 468] width 540 height 37
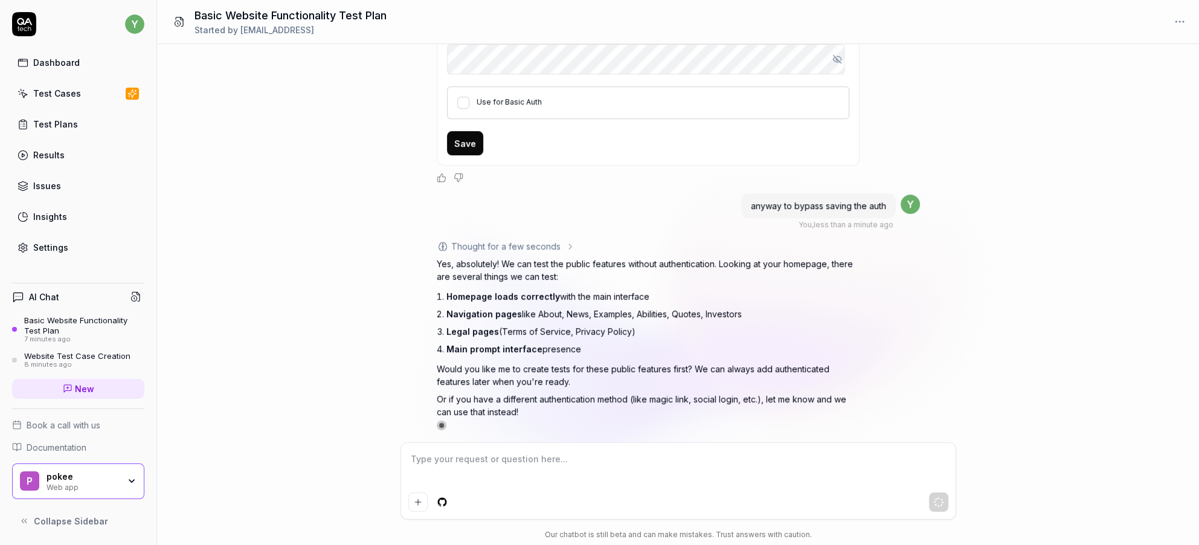
scroll to position [692, 0]
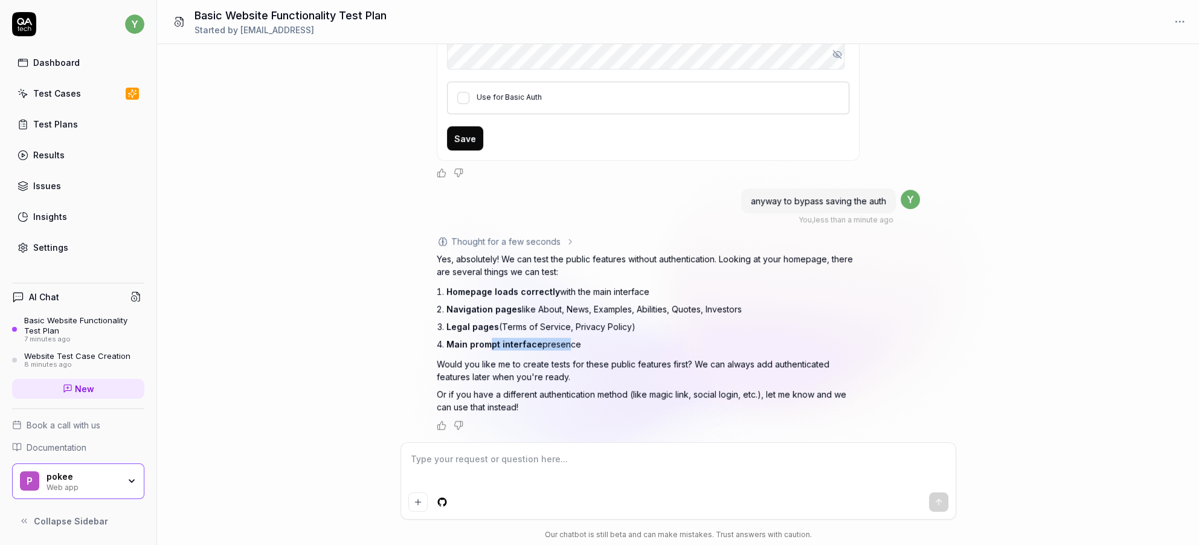
drag, startPoint x: 592, startPoint y: 309, endPoint x: 500, endPoint y: 305, distance: 91.9
click at [504, 335] on li "Main prompt interface presence" at bounding box center [652, 344] width 413 height 18
drag, startPoint x: 678, startPoint y: 338, endPoint x: 529, endPoint y: 336, distance: 148.6
click at [539, 358] on p "Would you like me to create tests for these public features first? We can alway…" at bounding box center [648, 370] width 423 height 25
click at [619, 358] on p "Would you like me to create tests for these public features first? We can alway…" at bounding box center [648, 370] width 423 height 25
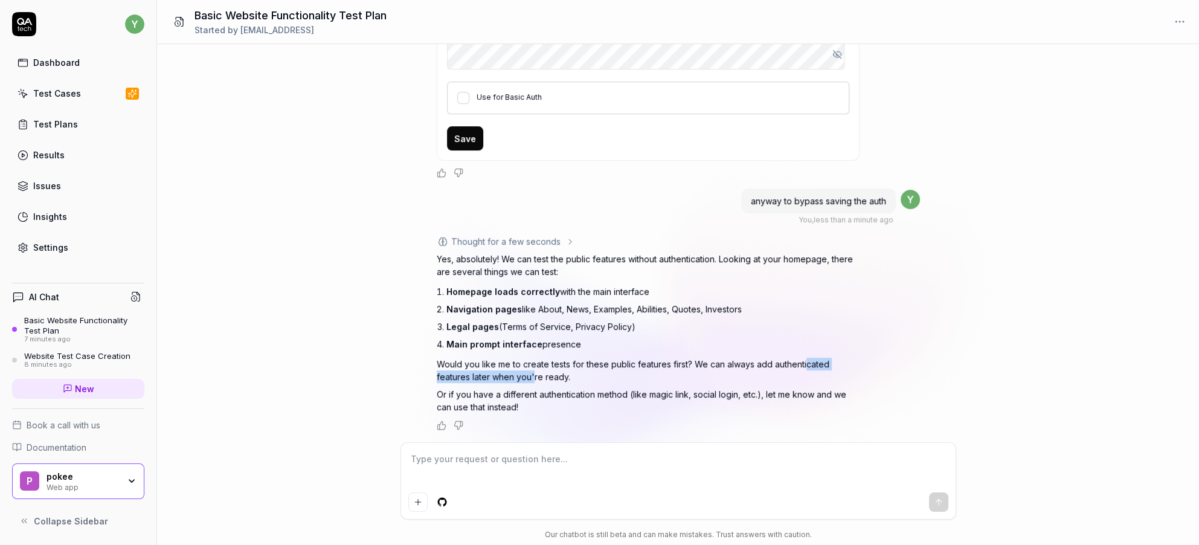
drag, startPoint x: 630, startPoint y: 345, endPoint x: 475, endPoint y: 345, distance: 155.2
click at [479, 358] on p "Would you like me to create tests for these public features first? We can alway…" at bounding box center [648, 370] width 423 height 25
click at [610, 358] on p "Would you like me to create tests for these public features first? We can alway…" at bounding box center [648, 370] width 423 height 25
click at [602, 450] on textarea at bounding box center [678, 468] width 540 height 37
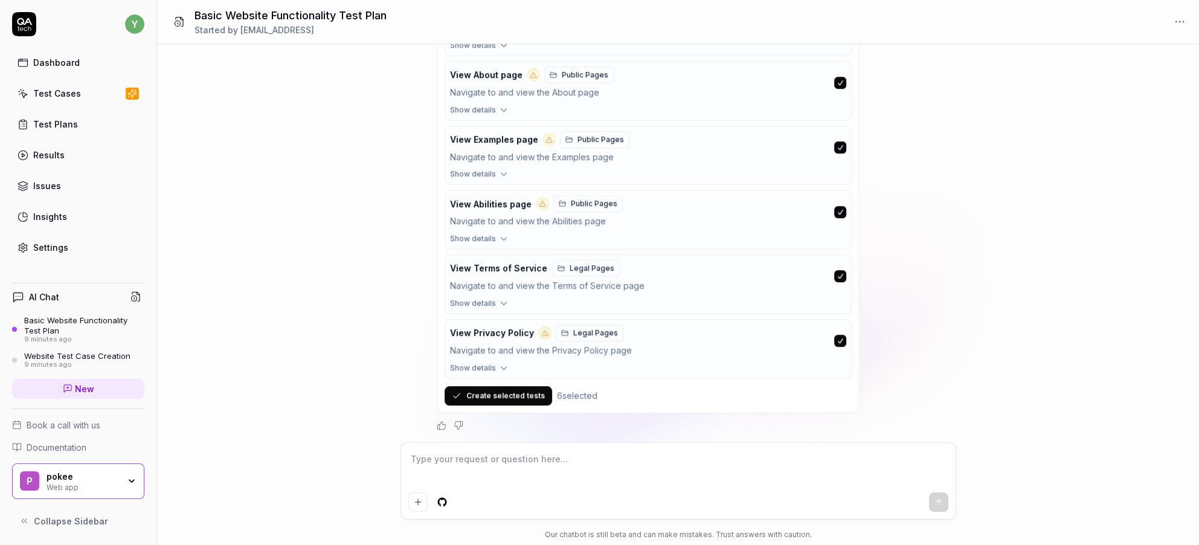
scroll to position [1467, 0]
click at [516, 386] on button "Create selected tests" at bounding box center [499, 395] width 108 height 19
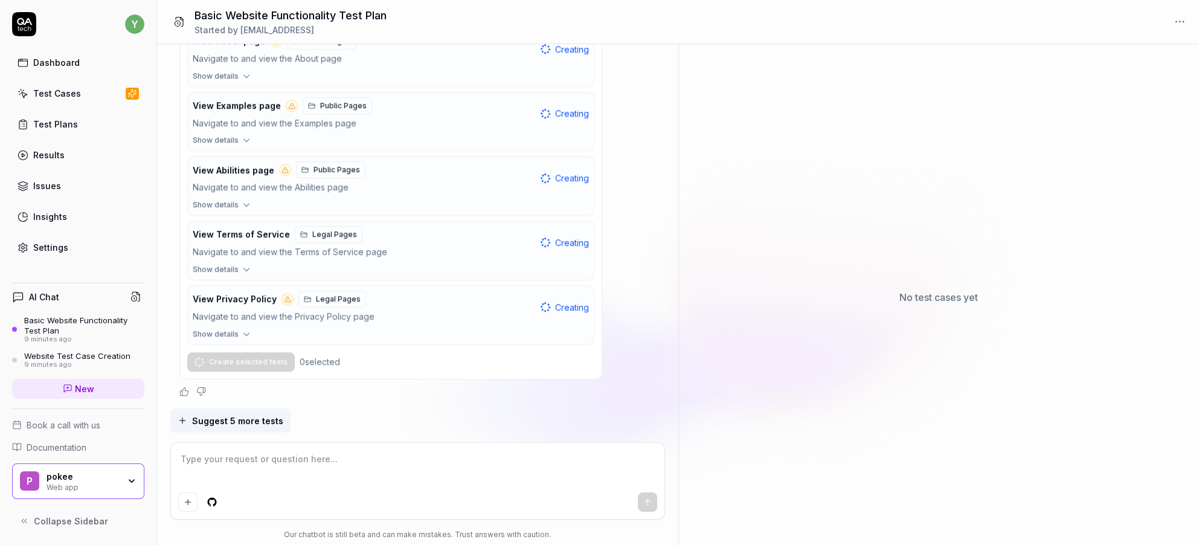
scroll to position [1508, 0]
click at [303, 387] on div at bounding box center [390, 392] width 423 height 10
click at [230, 414] on span "Suggest 5 more tests" at bounding box center [237, 420] width 91 height 13
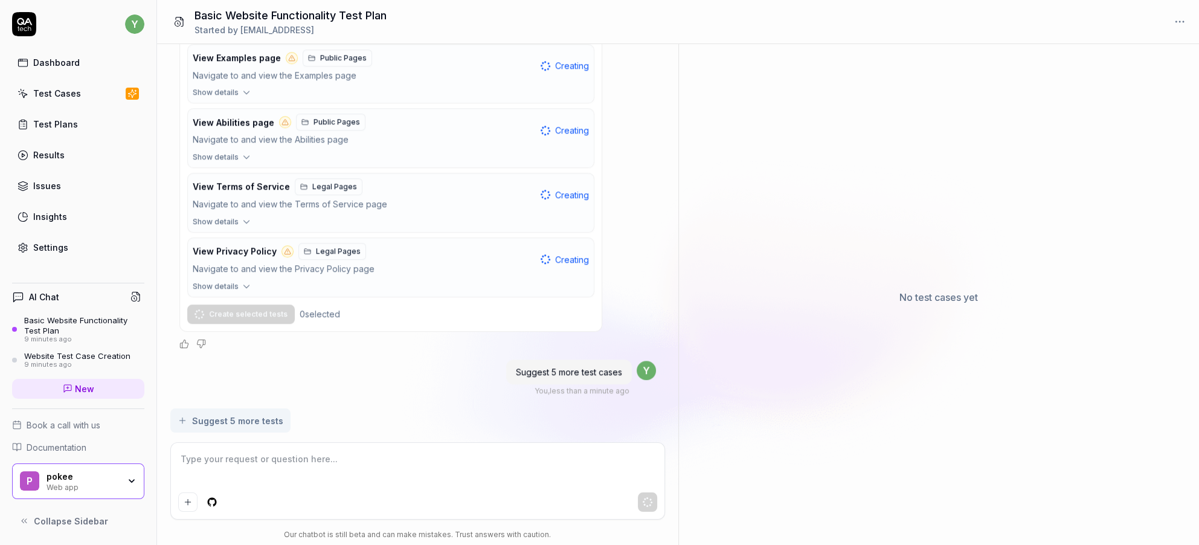
click at [306, 375] on div "help me setup a simple test plan that test basic functionality of the website Y…" at bounding box center [417, 226] width 521 height 364
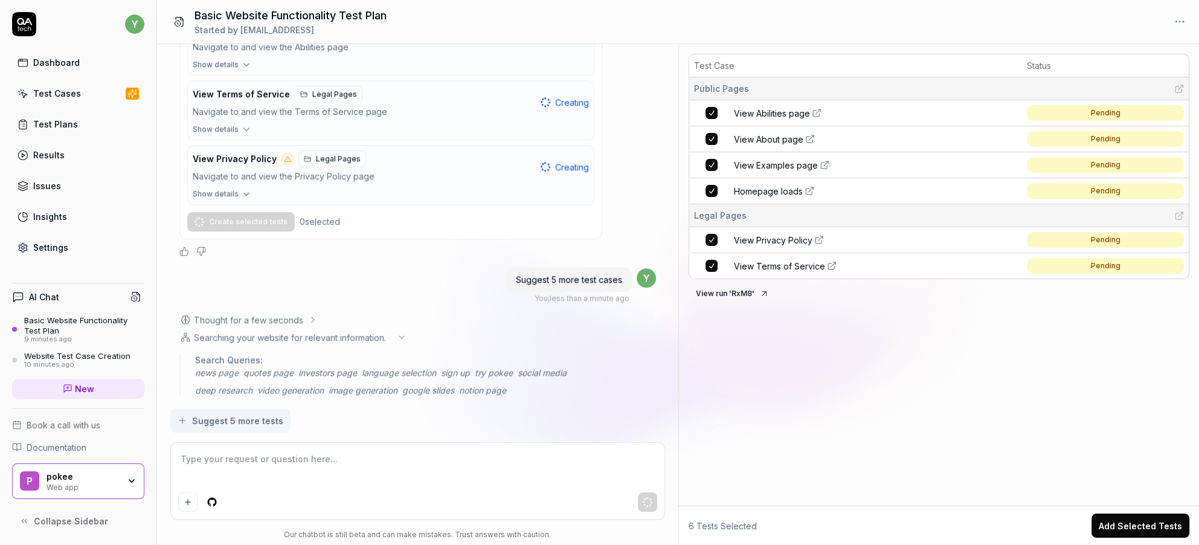
scroll to position [1706, 0]
